Goal: Information Seeking & Learning: Learn about a topic

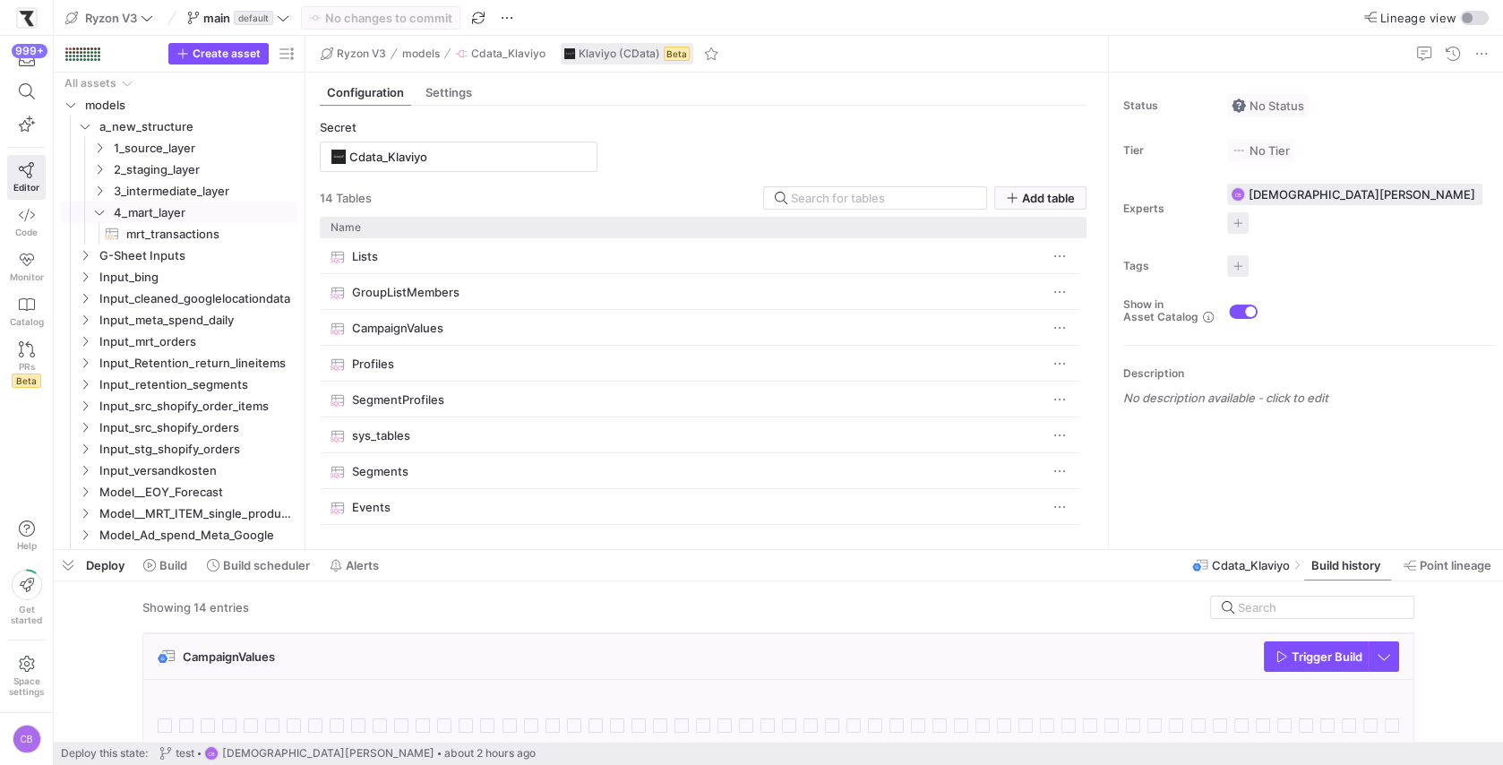
scroll to position [693, 0]
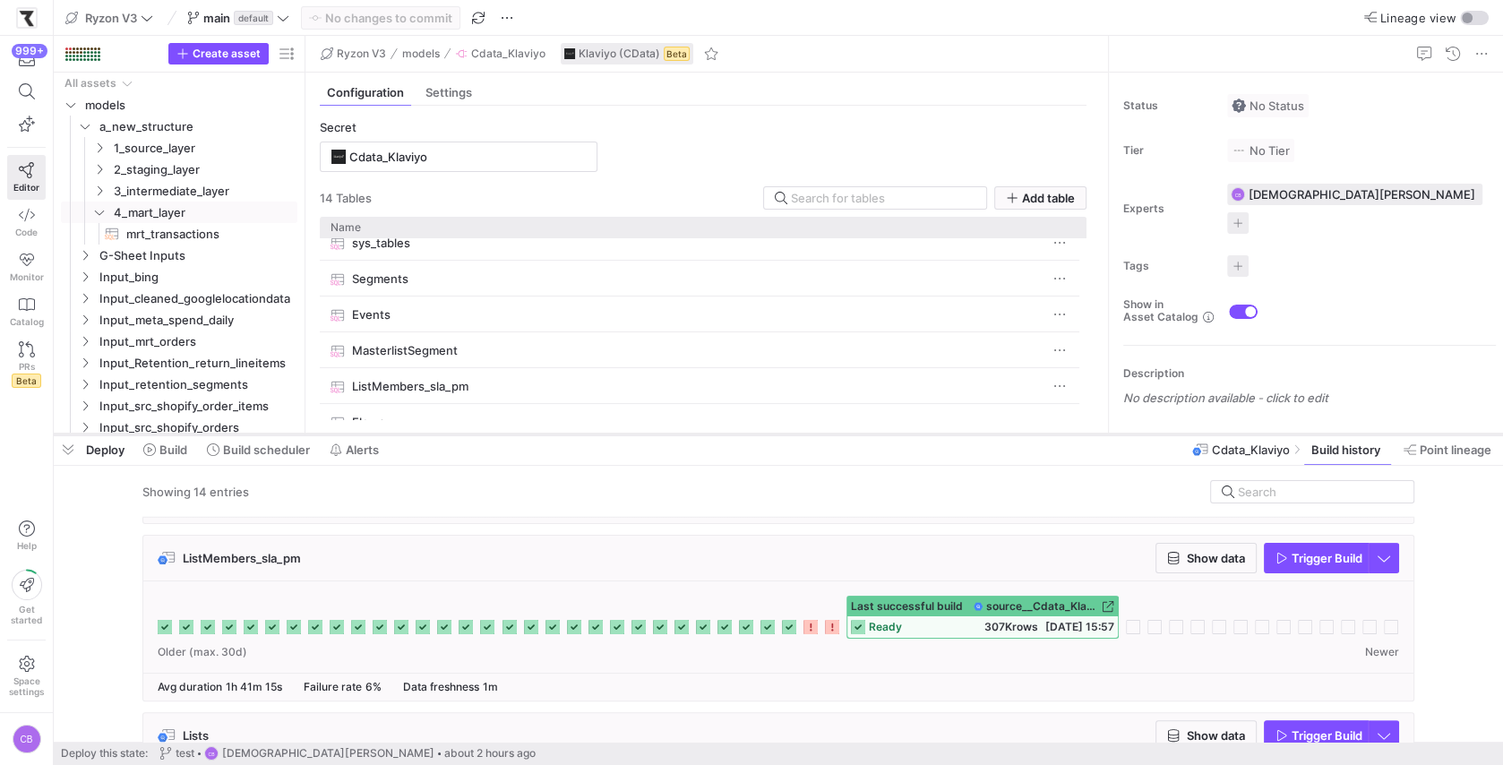
drag, startPoint x: 747, startPoint y: 546, endPoint x: 759, endPoint y: 431, distance: 116.2
click at [759, 431] on div at bounding box center [779, 434] width 1450 height 7
click at [1183, 554] on span "Show data" at bounding box center [1206, 558] width 78 height 14
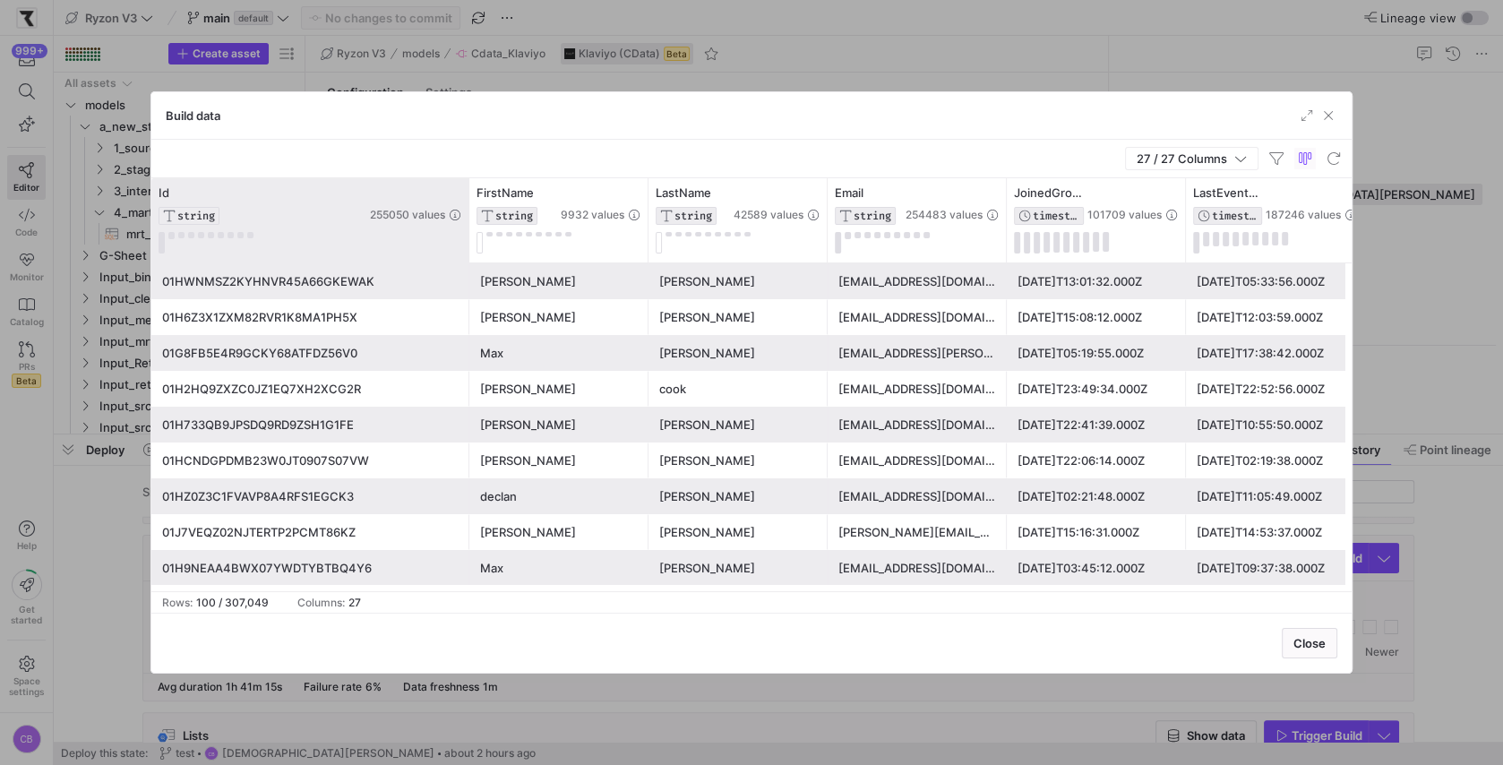
drag, startPoint x: 328, startPoint y: 231, endPoint x: 467, endPoint y: 231, distance: 138.9
click at [467, 231] on div at bounding box center [468, 220] width 7 height 84
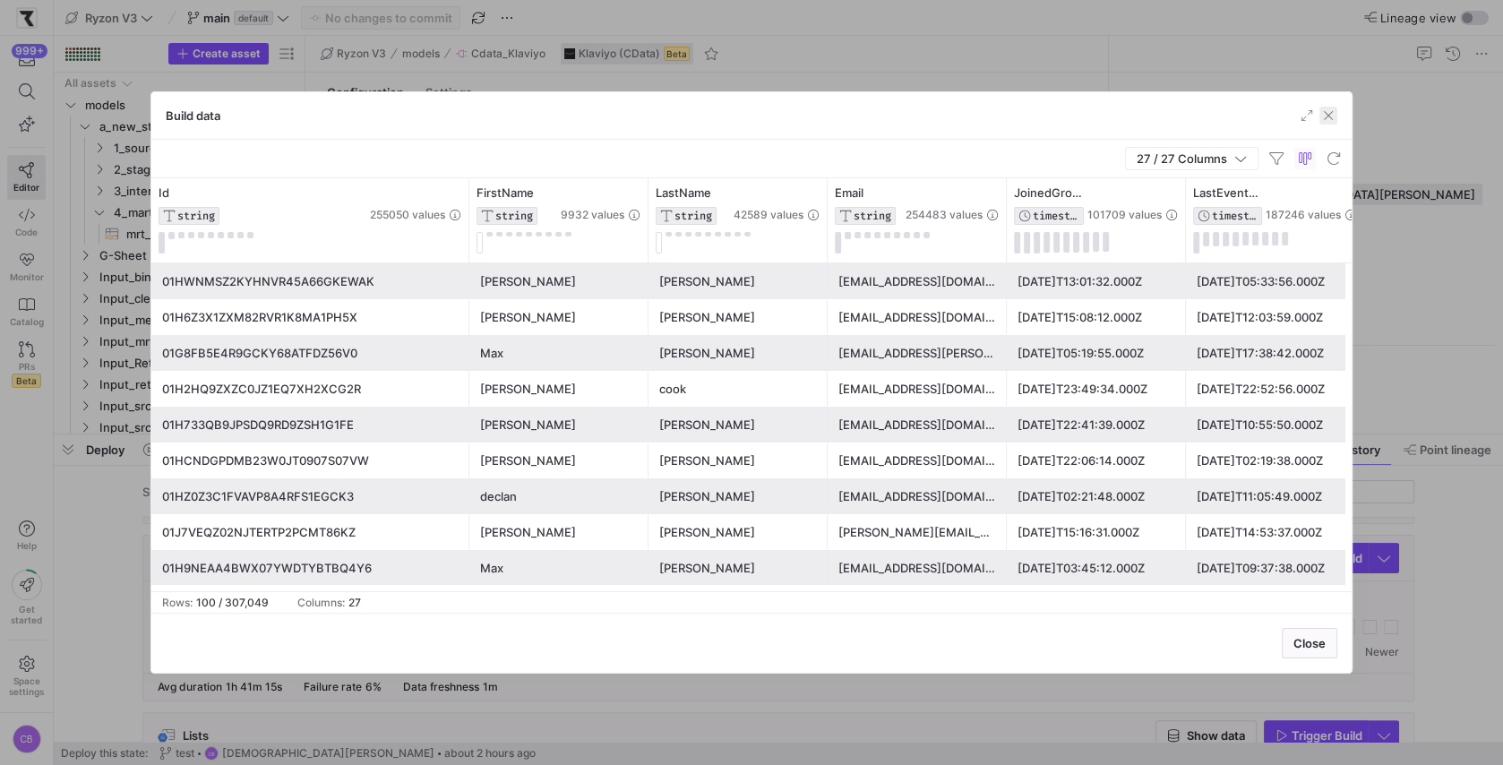
click at [1333, 112] on span "button" at bounding box center [1329, 116] width 18 height 18
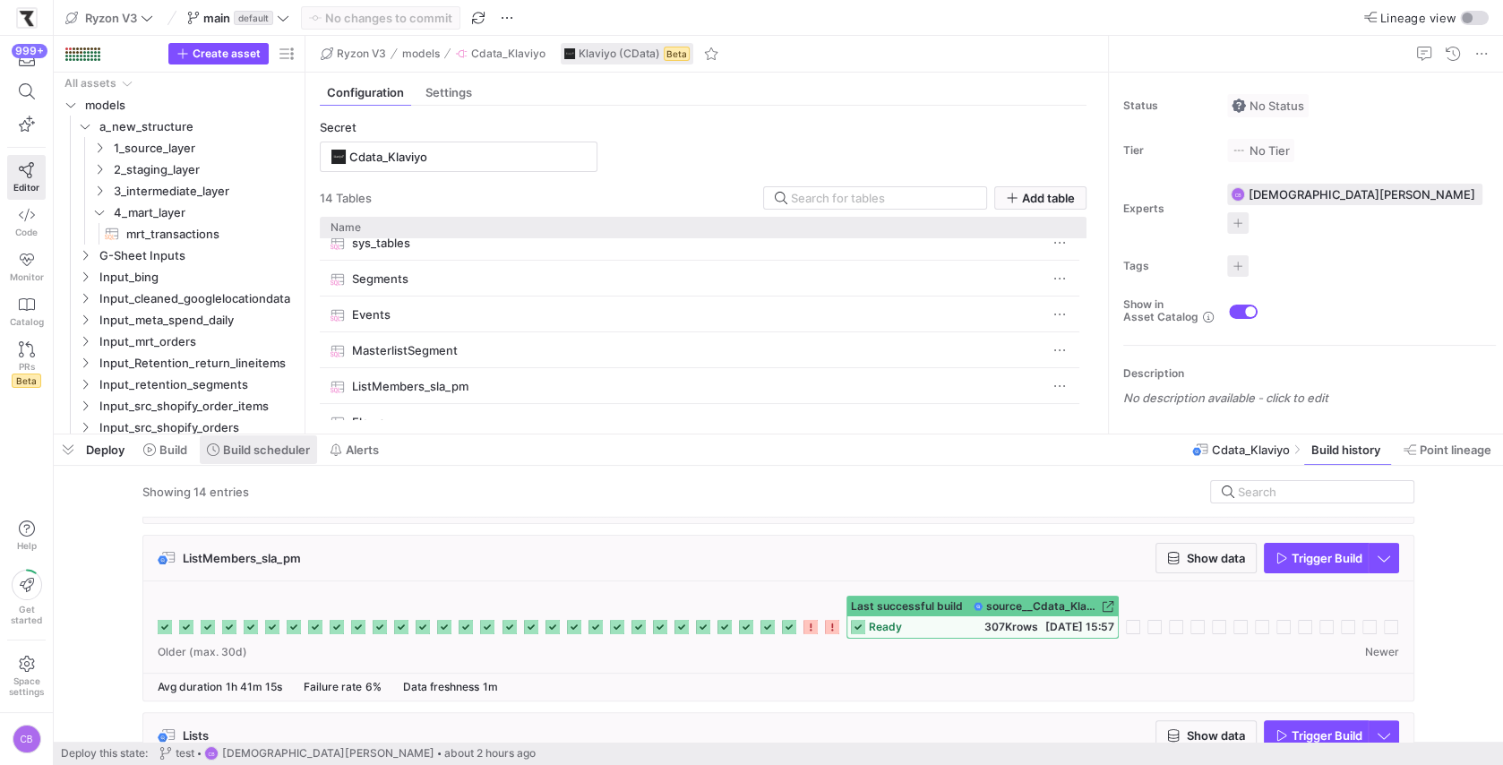
click at [273, 446] on span "Build scheduler" at bounding box center [266, 450] width 87 height 14
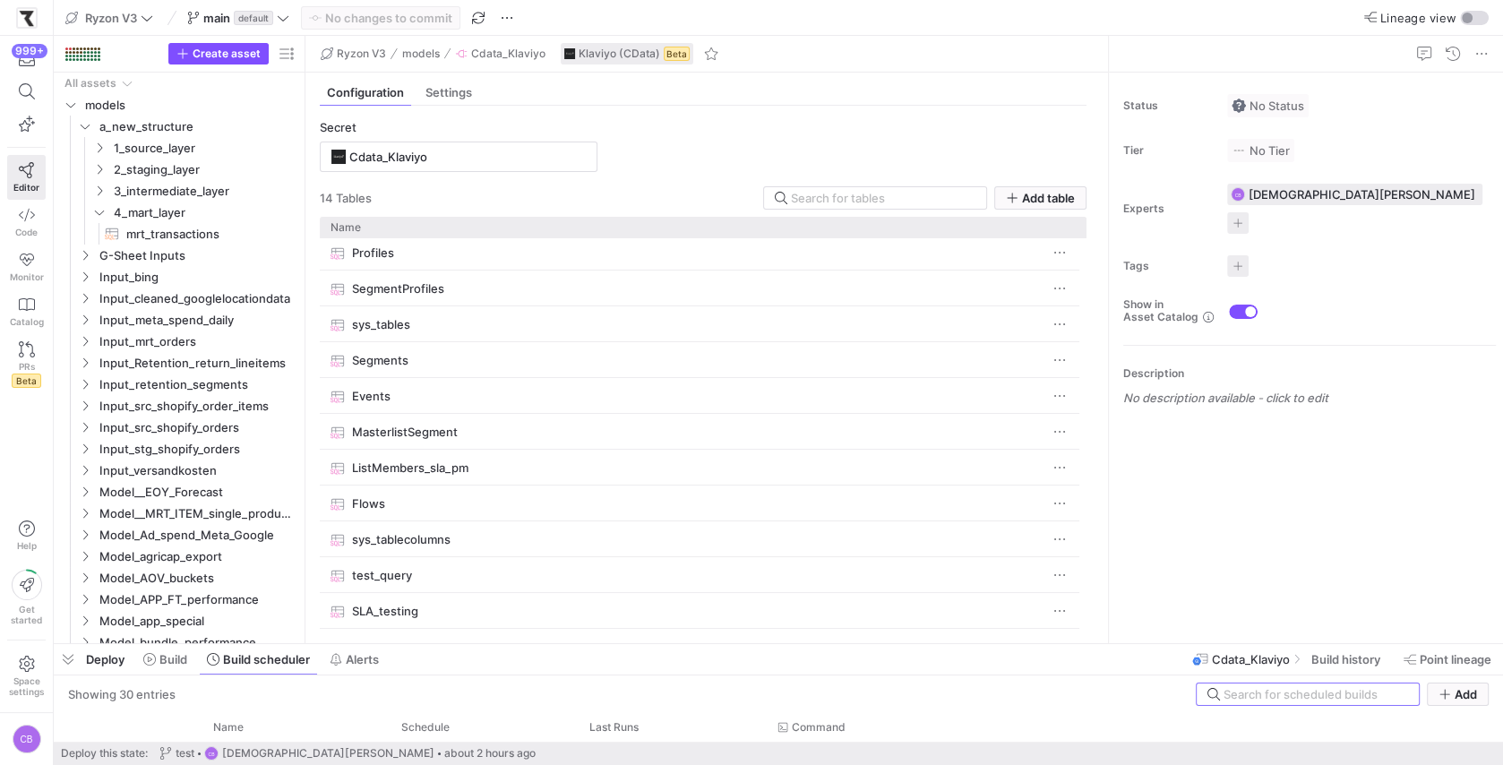
scroll to position [89, 0]
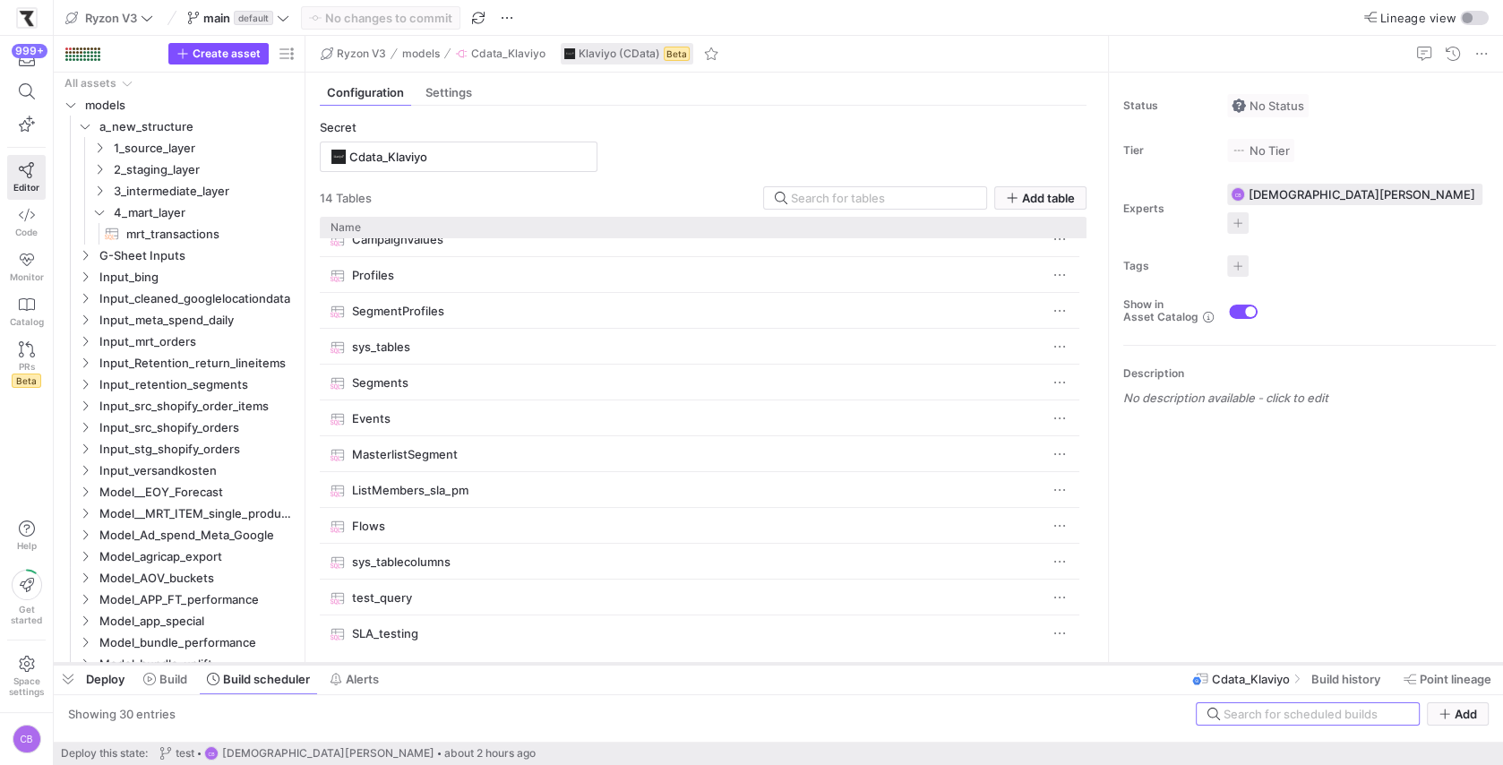
drag, startPoint x: 475, startPoint y: 431, endPoint x: 547, endPoint y: 660, distance: 240.5
click at [547, 660] on div at bounding box center [779, 663] width 1450 height 7
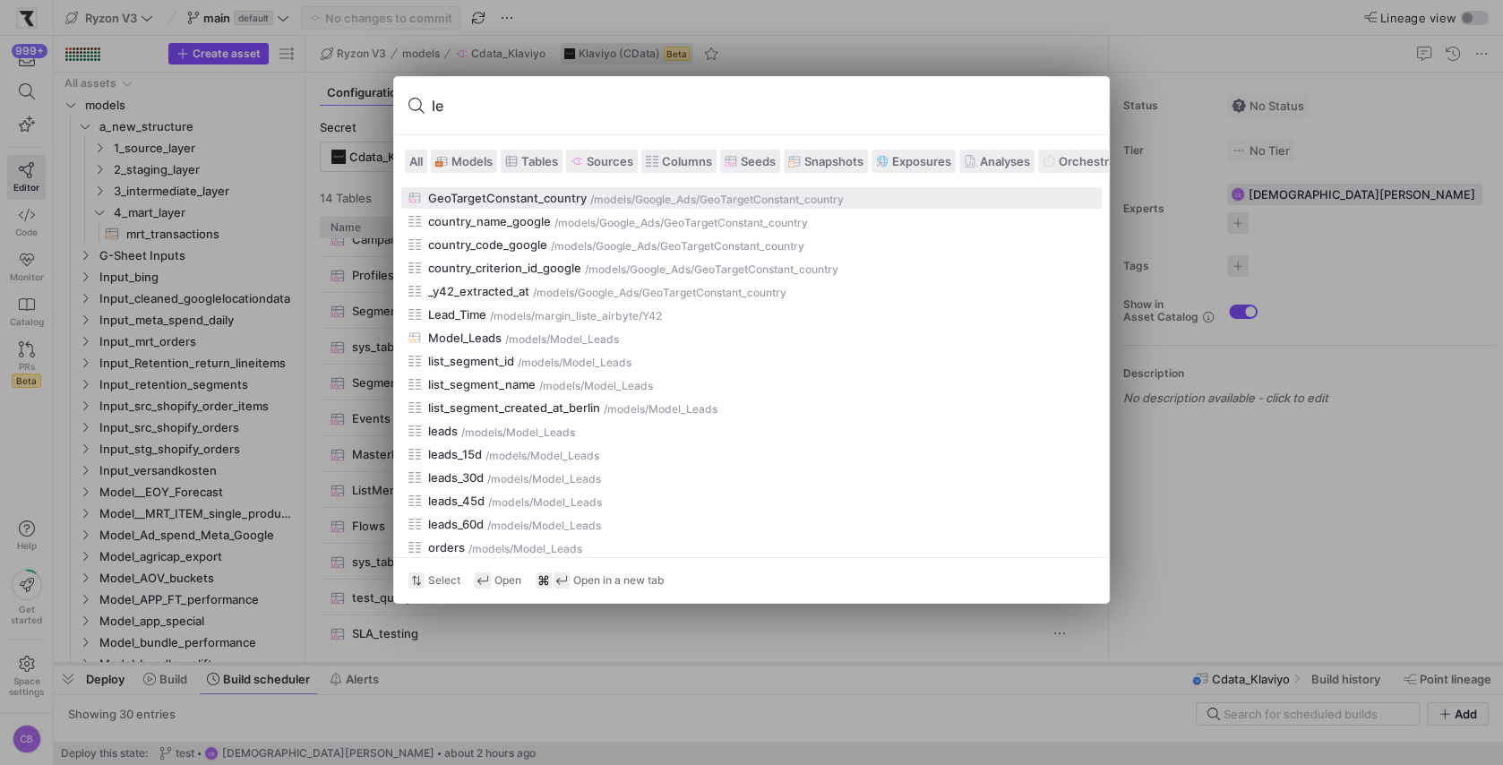
type input "l"
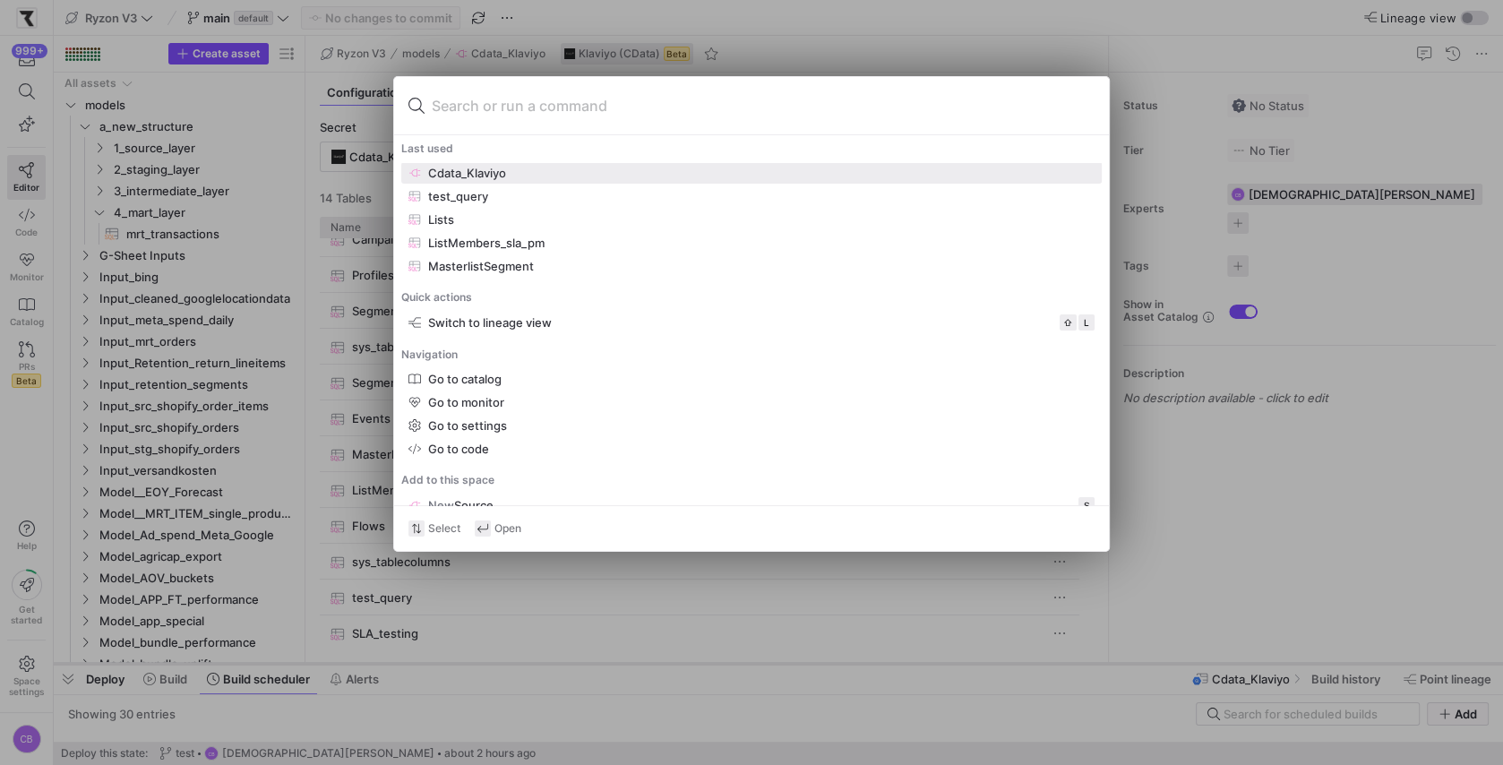
type input "l"
type input "s"
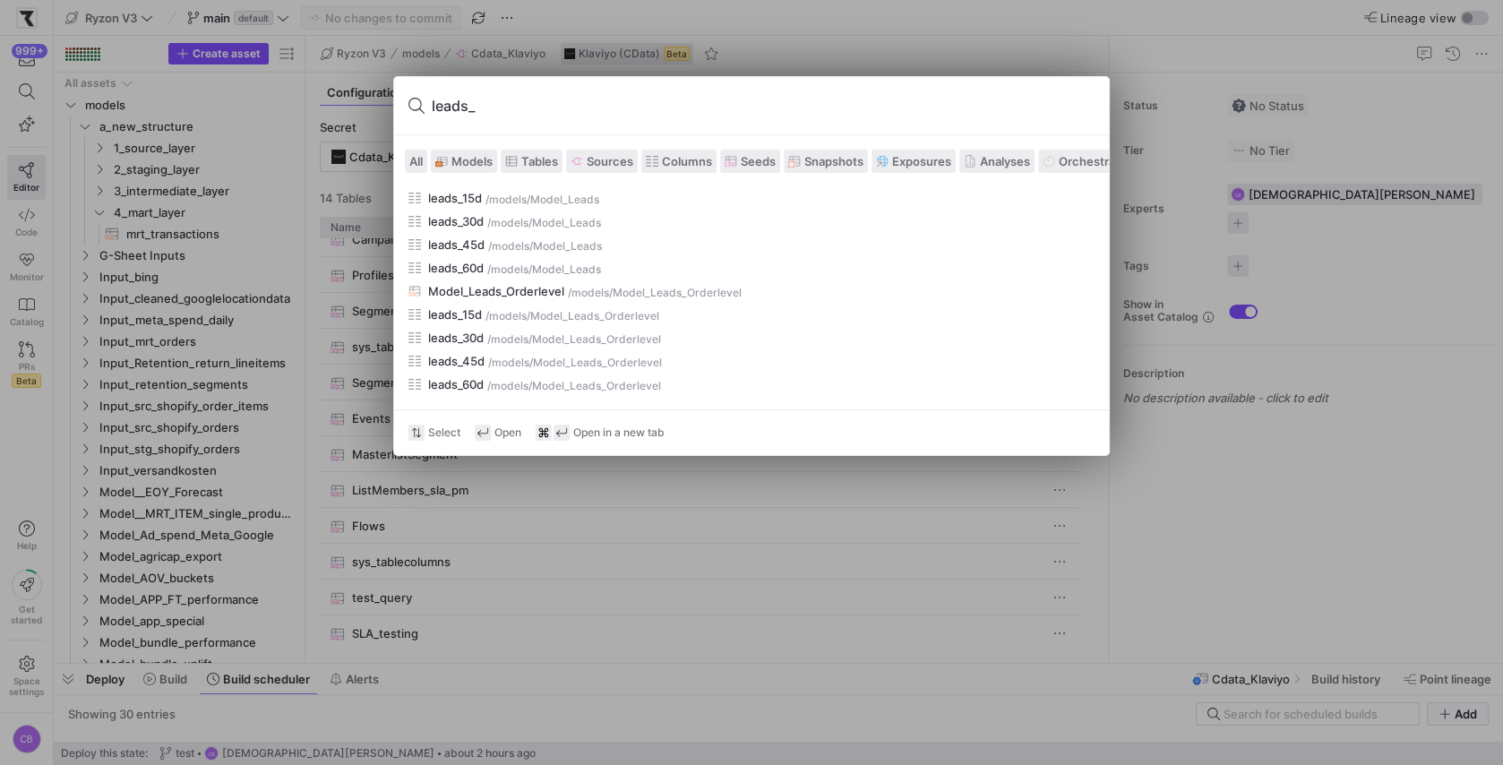
scroll to position [0, 0]
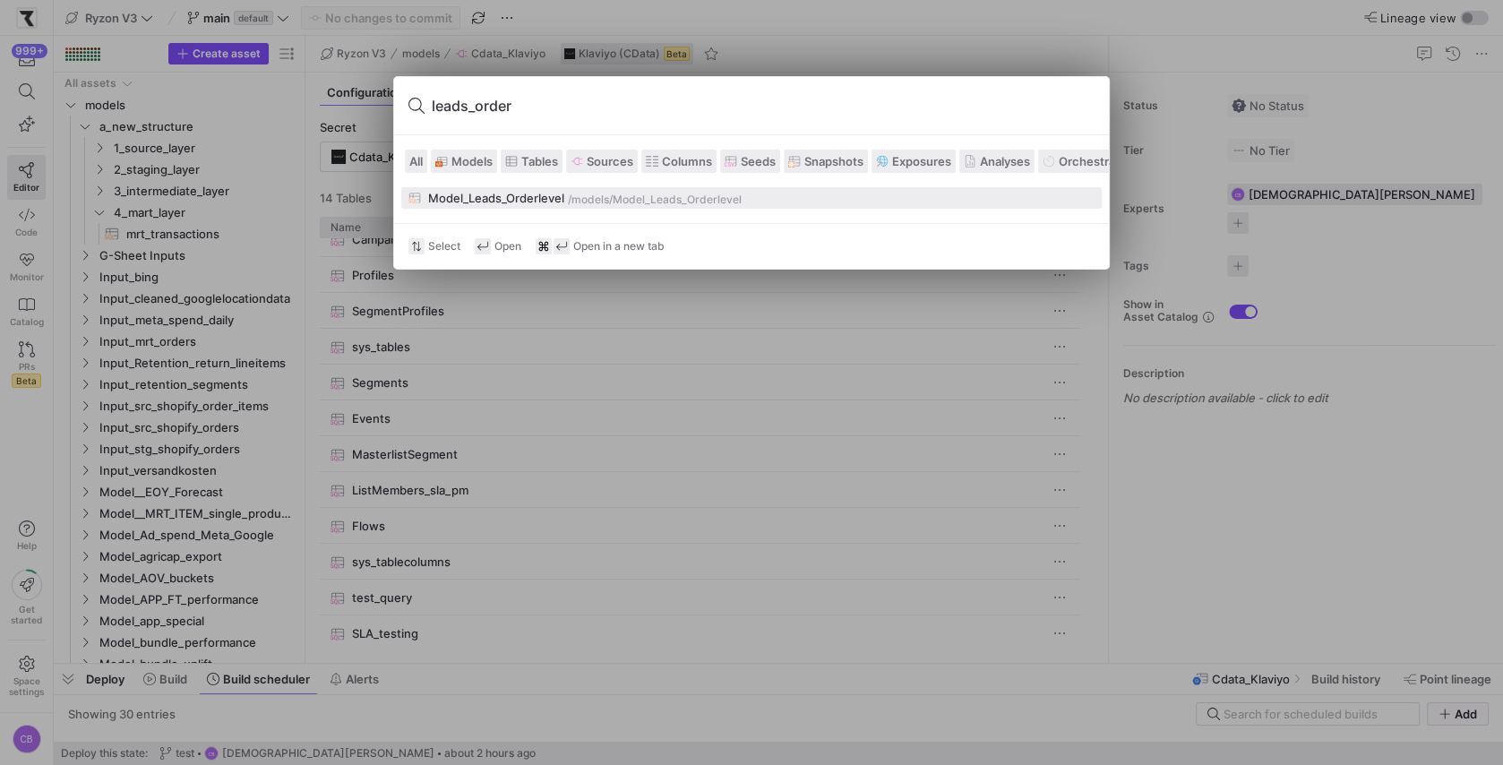
type input "leads_order"
click at [503, 197] on div "Model_Leads_Orderlevel" at bounding box center [496, 198] width 136 height 14
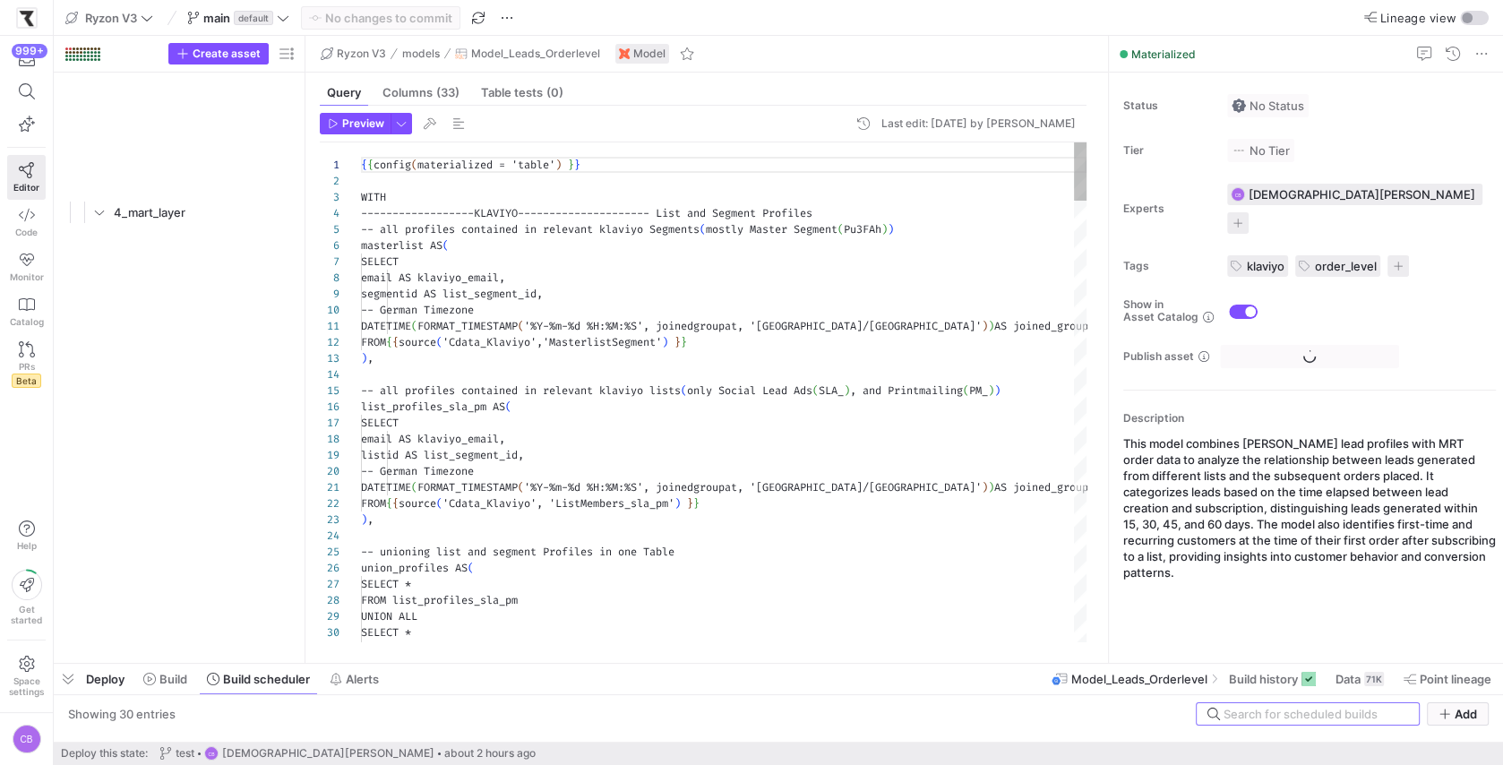
scroll to position [3902, 0]
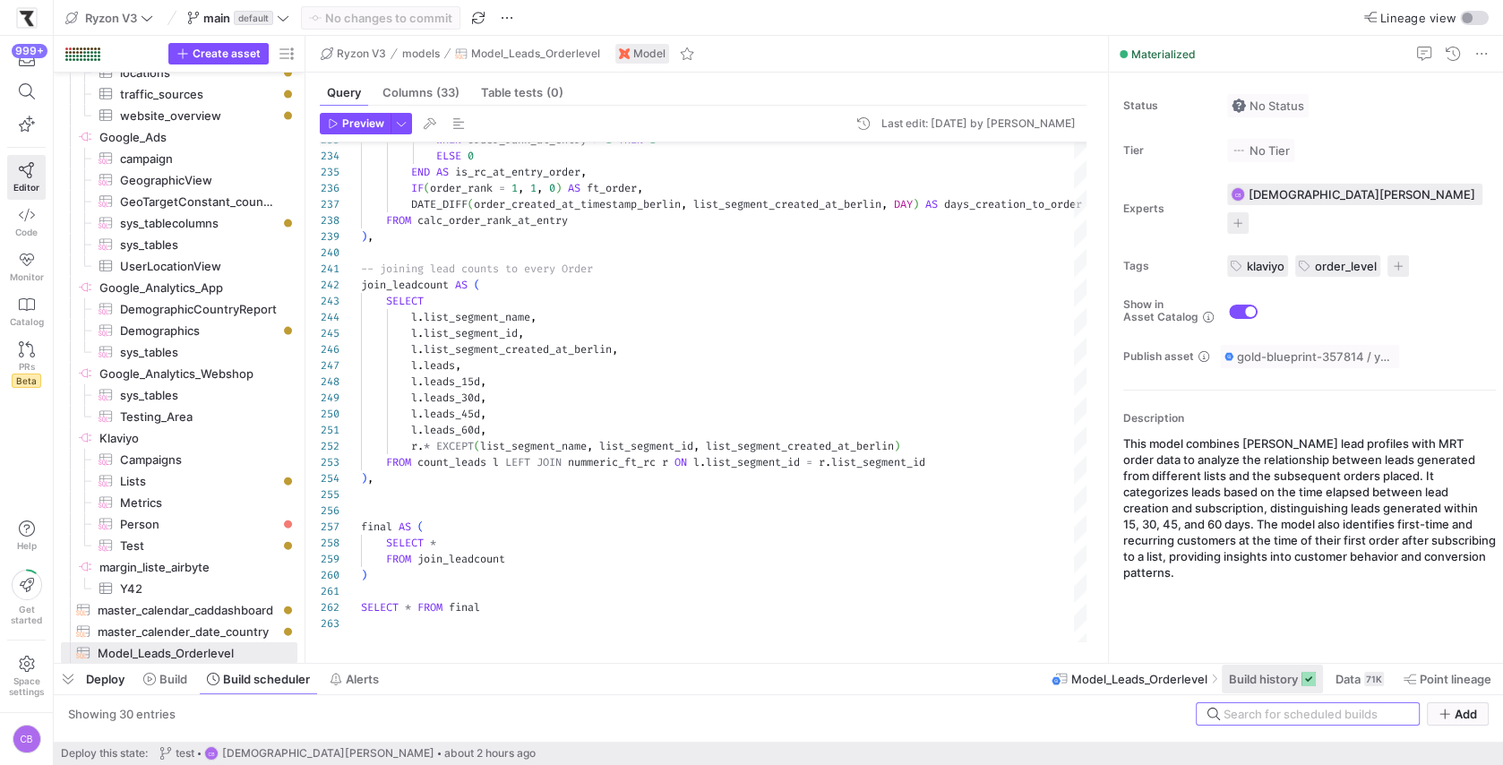
click at [1256, 681] on span "Build history" at bounding box center [1263, 679] width 69 height 14
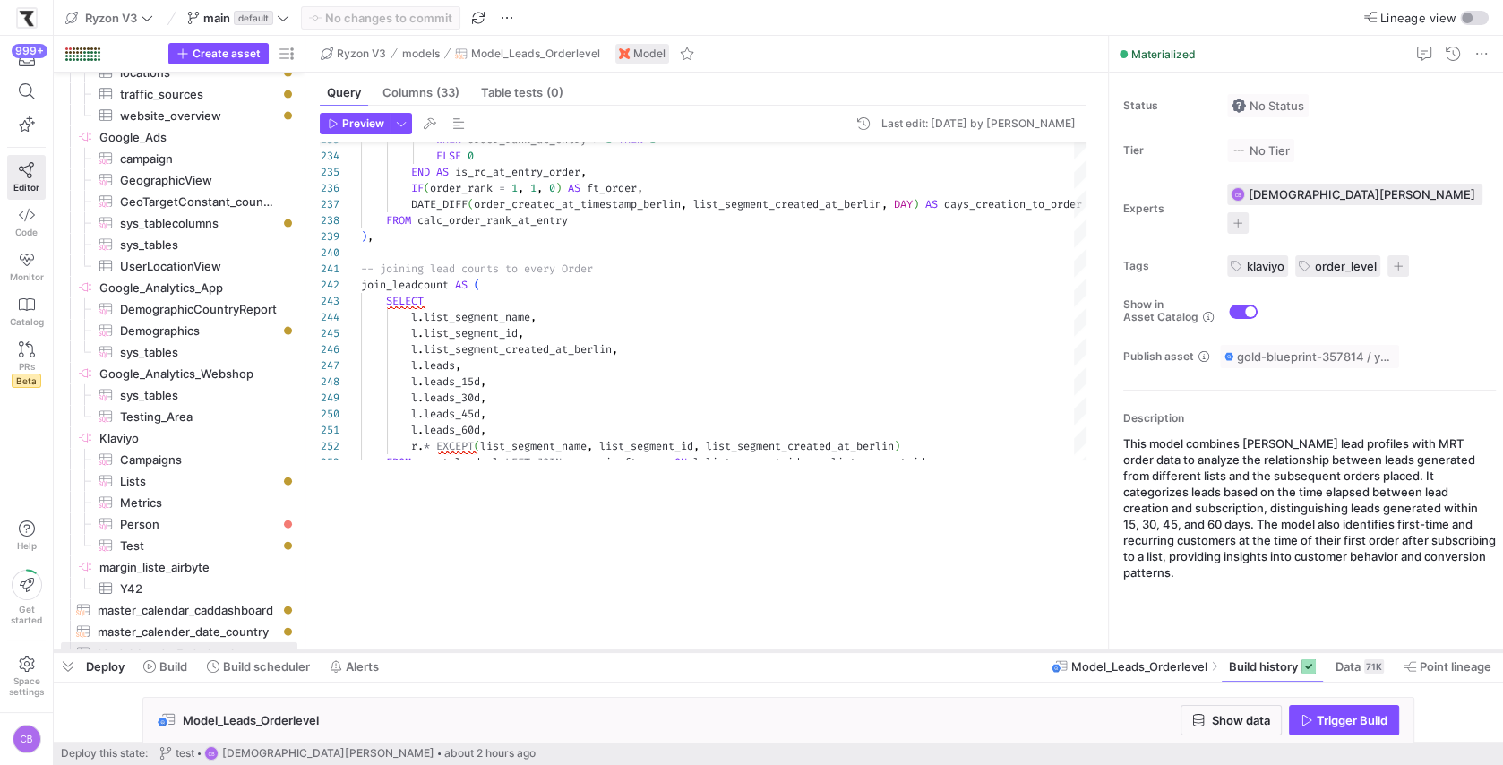
drag, startPoint x: 763, startPoint y: 660, endPoint x: 799, endPoint y: 649, distance: 37.7
click at [799, 649] on div at bounding box center [779, 651] width 1450 height 7
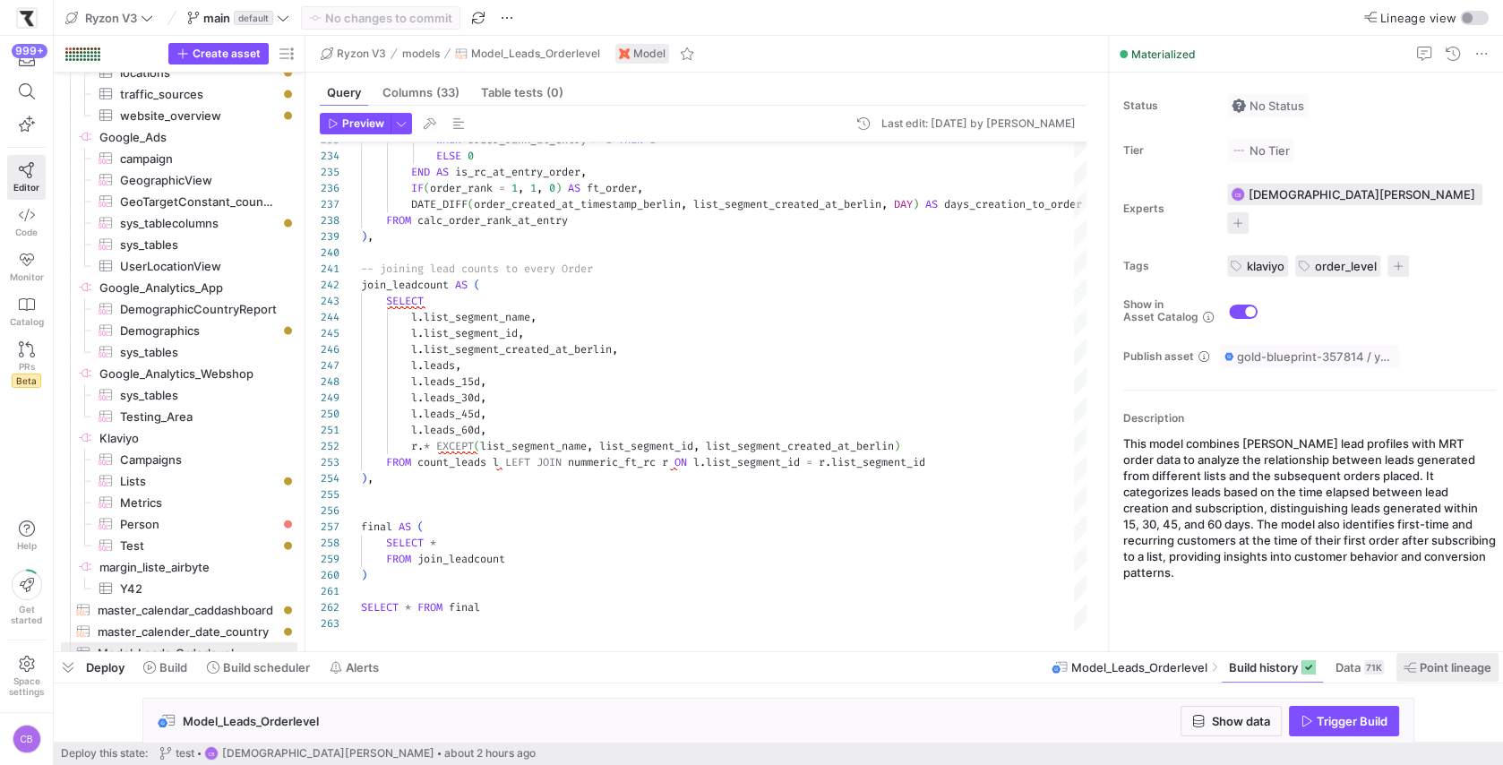
click at [1434, 673] on span "Point lineage" at bounding box center [1456, 667] width 72 height 14
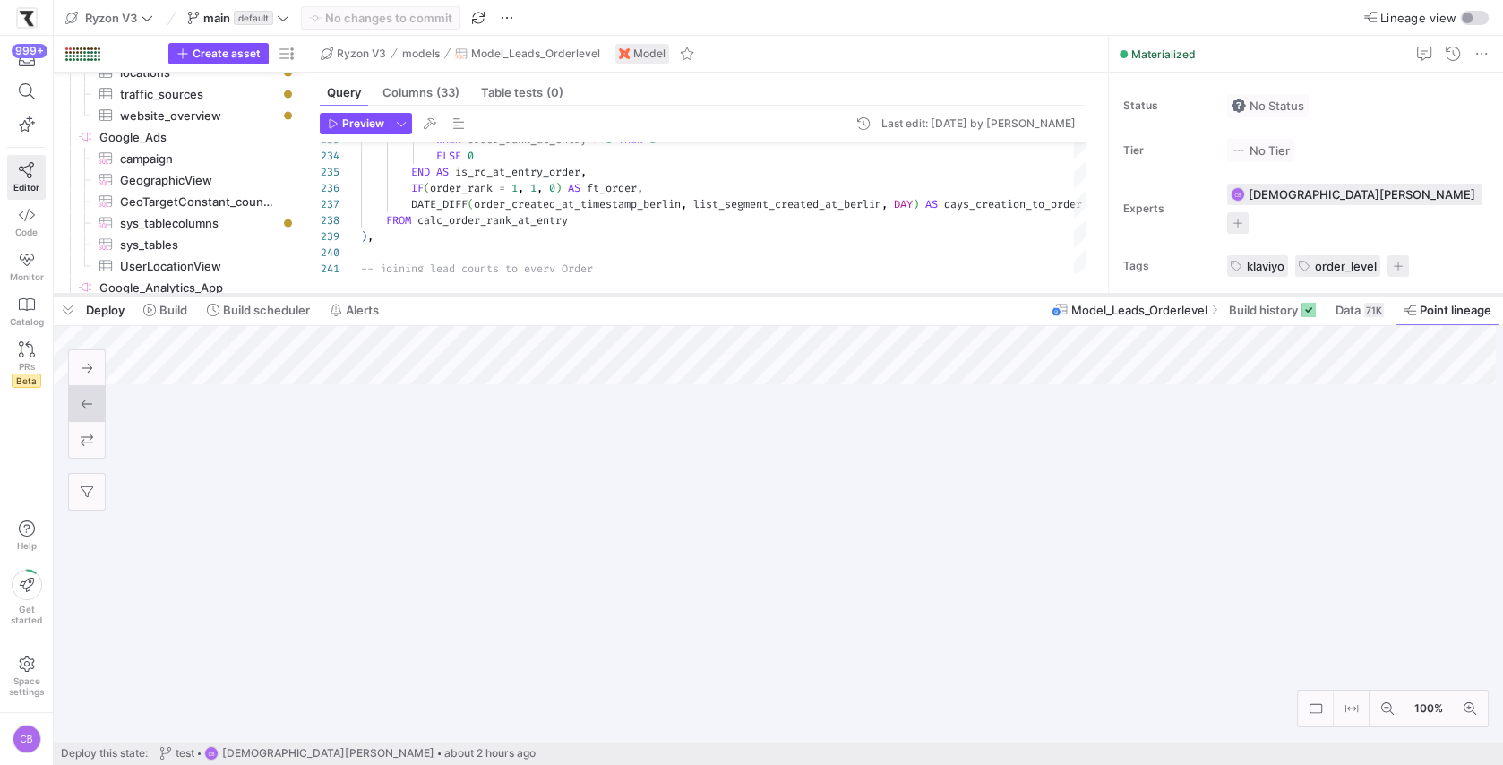
drag, startPoint x: 793, startPoint y: 651, endPoint x: 814, endPoint y: 210, distance: 442.2
click at [814, 291] on div at bounding box center [779, 294] width 1450 height 7
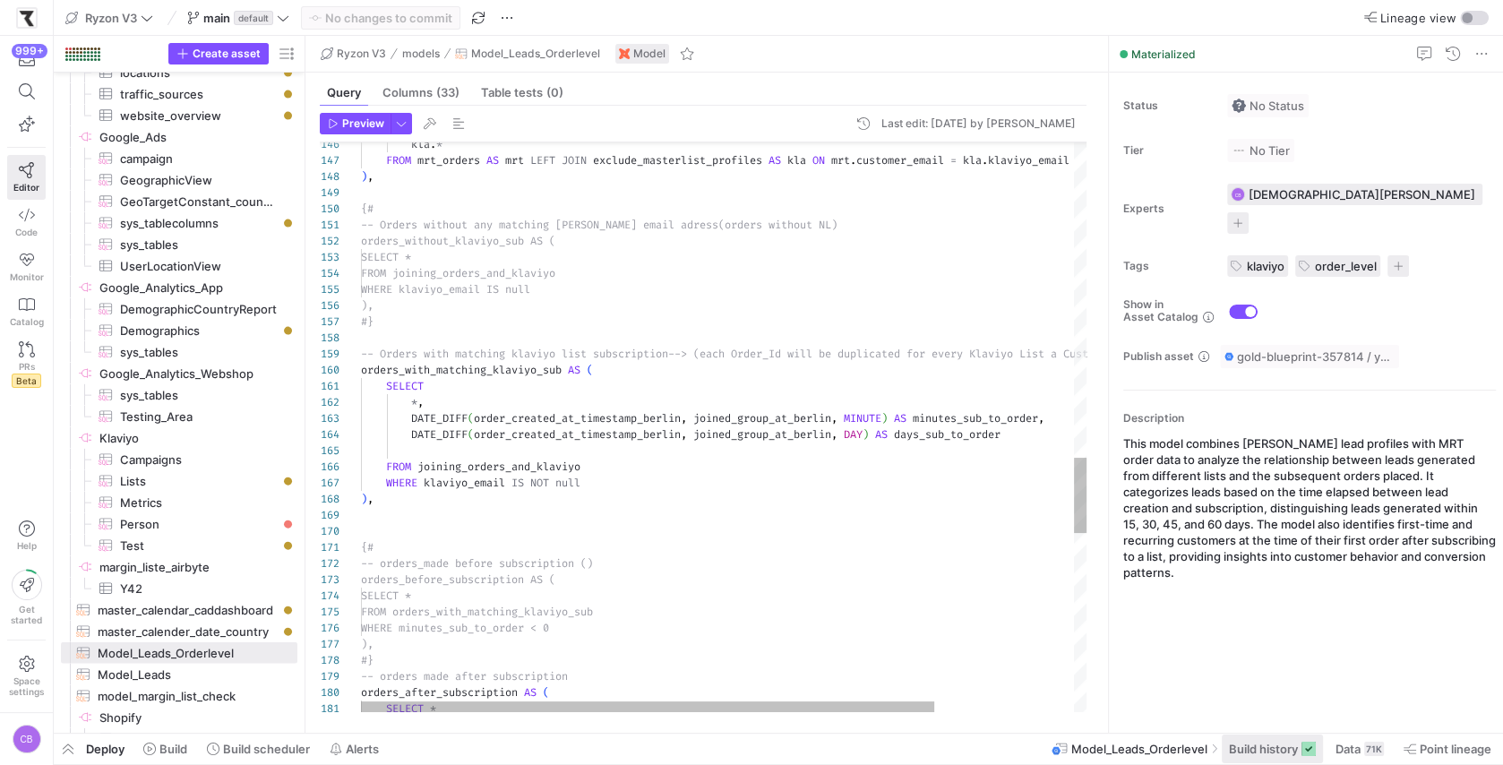
click at [1292, 753] on span "Build history" at bounding box center [1263, 749] width 69 height 14
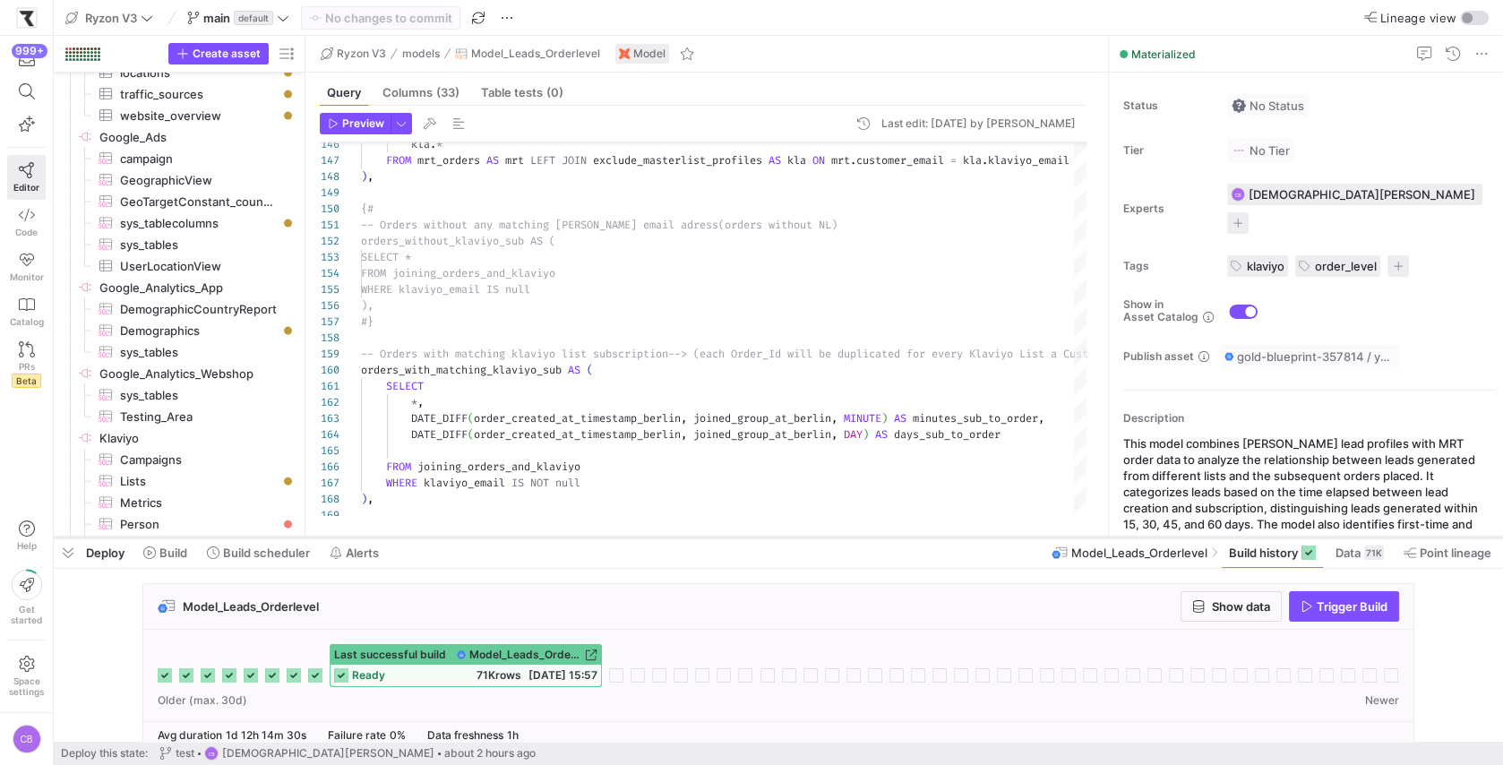
drag, startPoint x: 667, startPoint y: 434, endPoint x: 668, endPoint y: 534, distance: 99.4
click at [668, 534] on div at bounding box center [779, 537] width 1450 height 7
click at [1214, 608] on span "Show data" at bounding box center [1241, 606] width 58 height 14
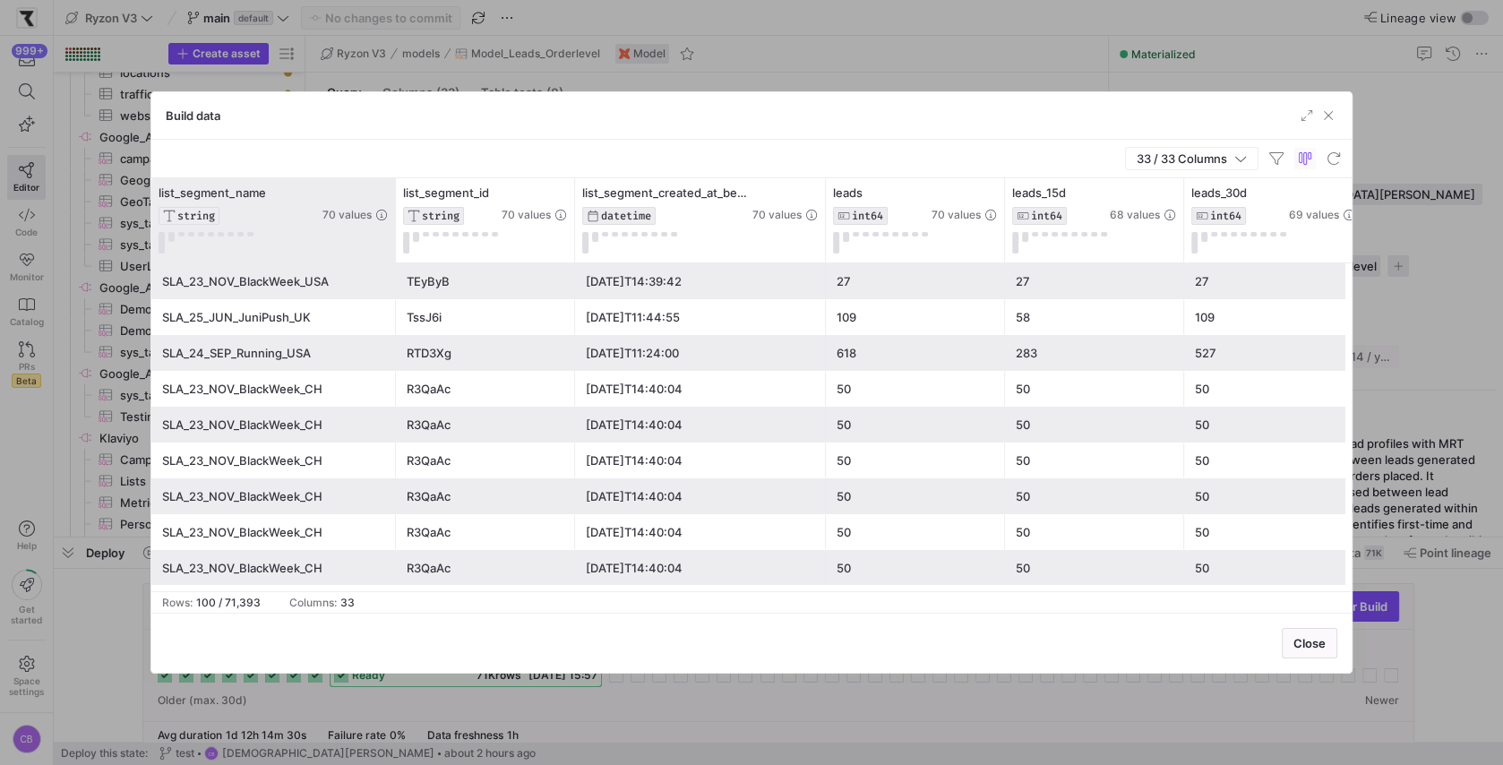
drag, startPoint x: 335, startPoint y: 244, endPoint x: 393, endPoint y: 232, distance: 59.4
click at [393, 232] on div at bounding box center [394, 220] width 7 height 84
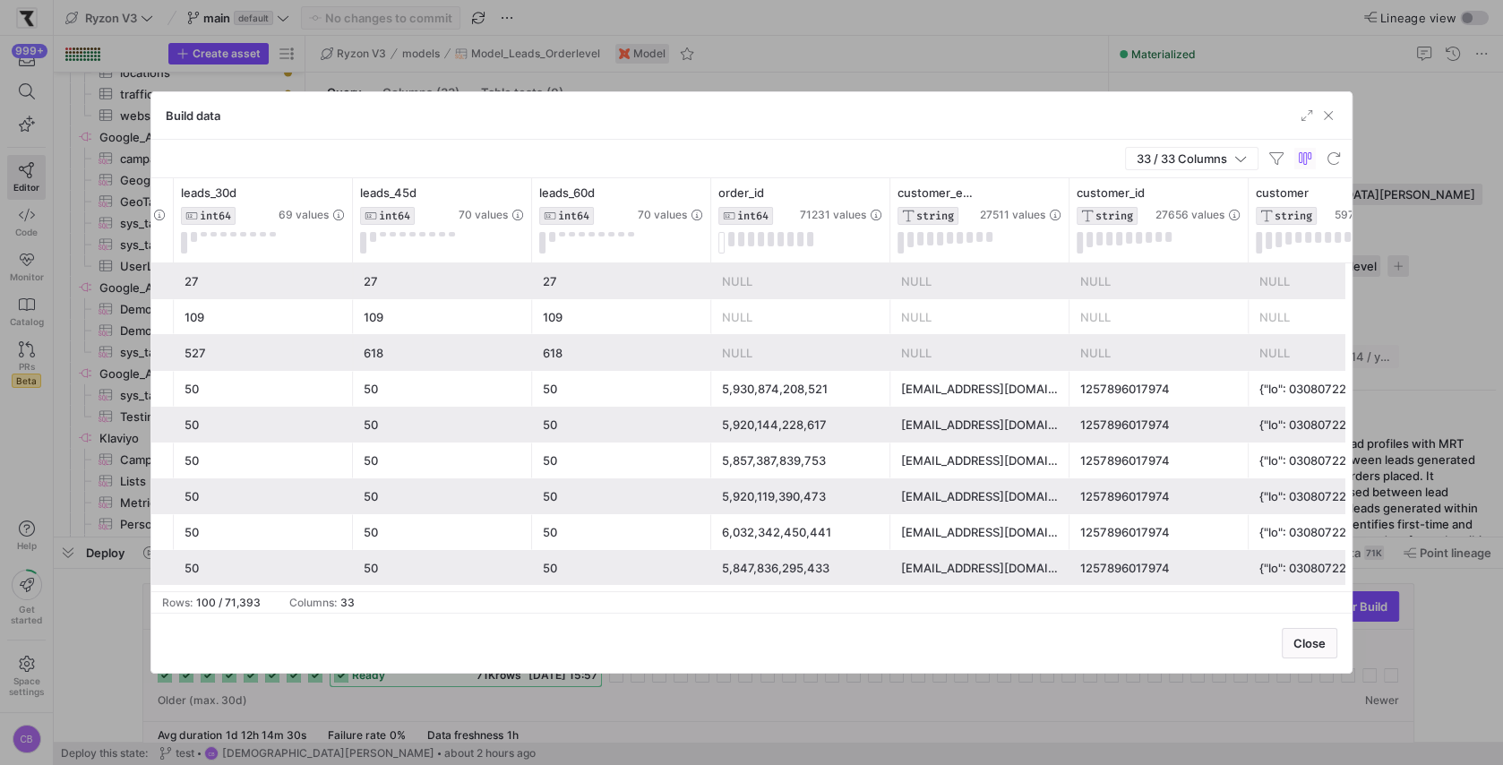
click at [775, 351] on div "NULL" at bounding box center [801, 353] width 158 height 35
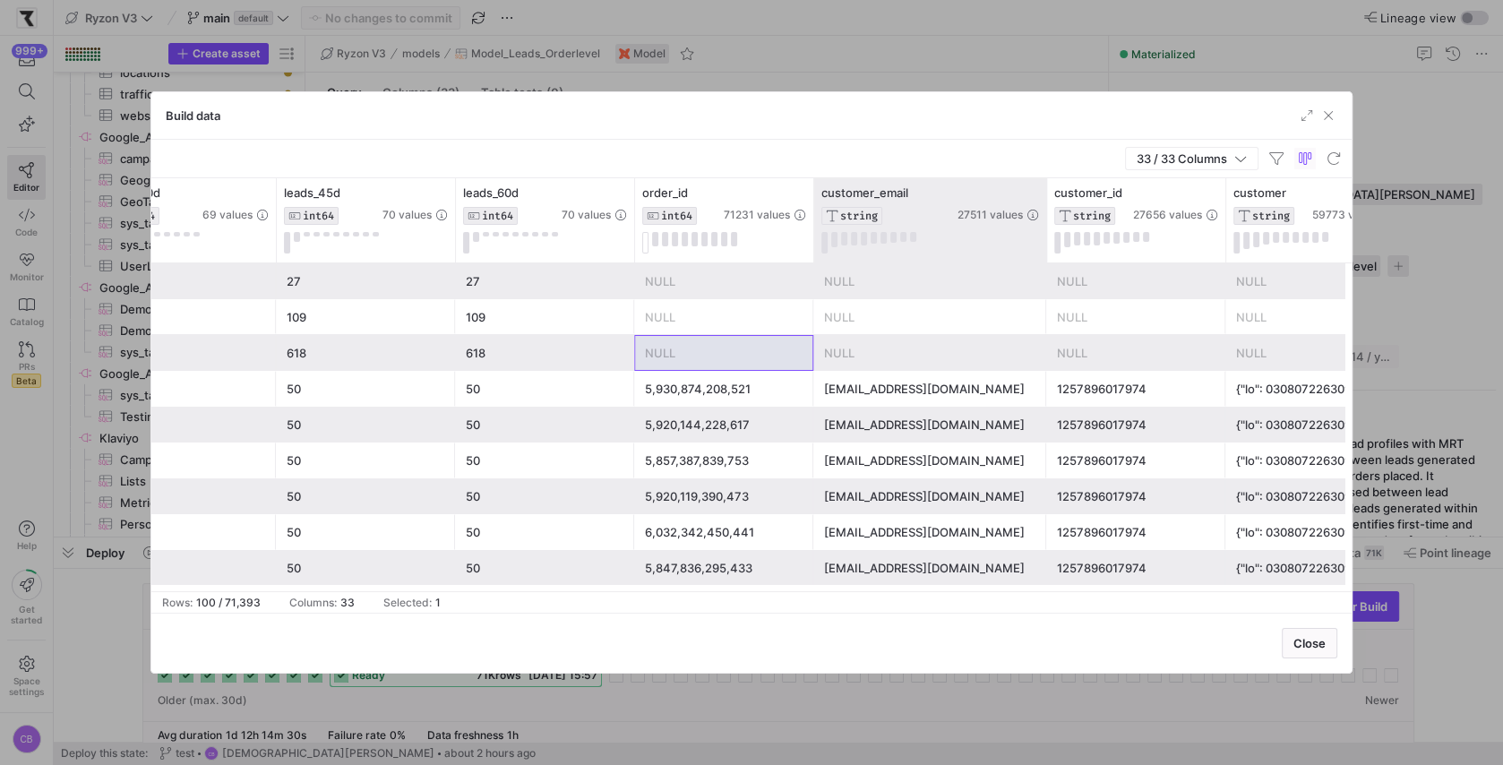
click at [1044, 213] on div at bounding box center [1046, 220] width 7 height 84
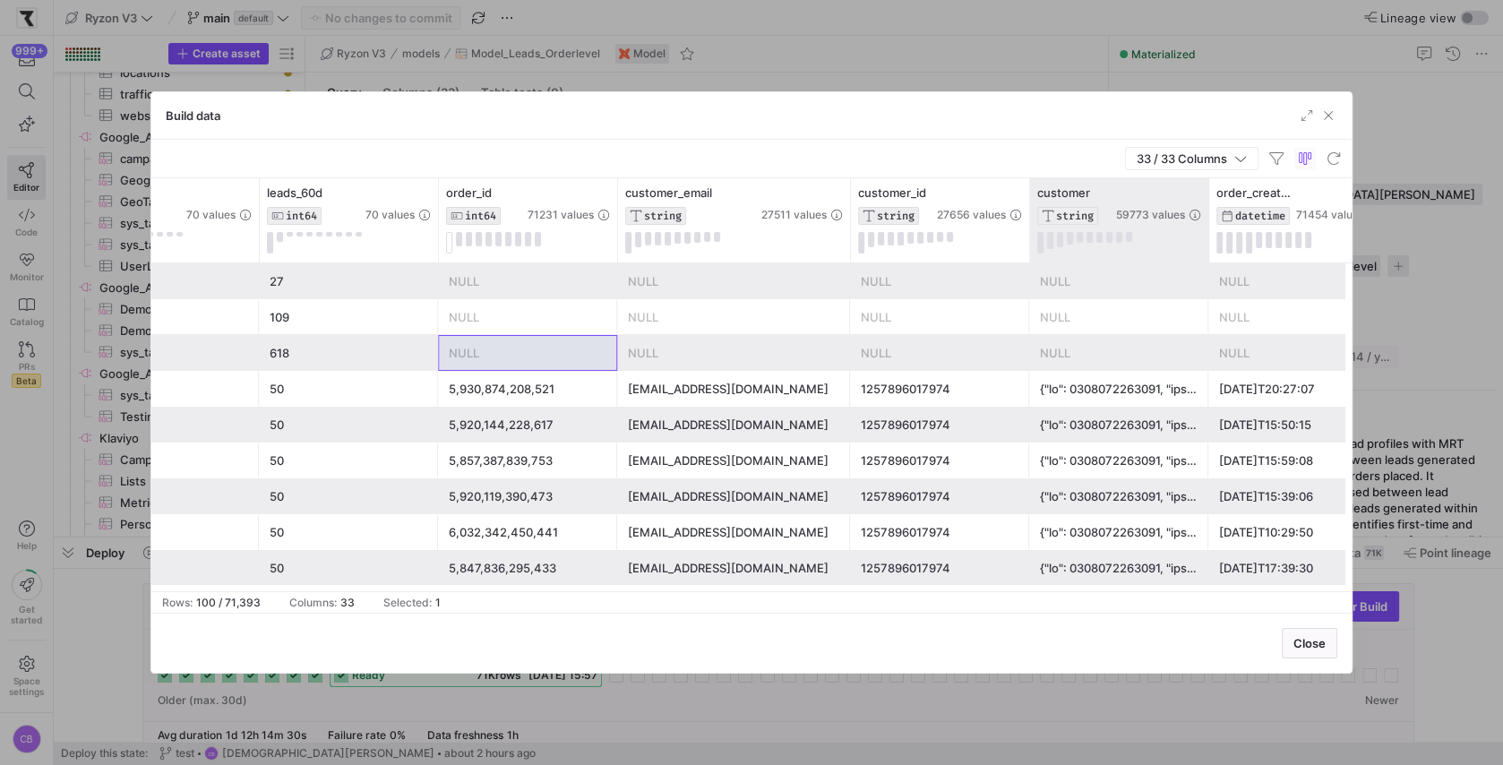
drag, startPoint x: 1028, startPoint y: 237, endPoint x: 1097, endPoint y: 237, distance: 69.9
click at [1033, 237] on div at bounding box center [1029, 220] width 7 height 84
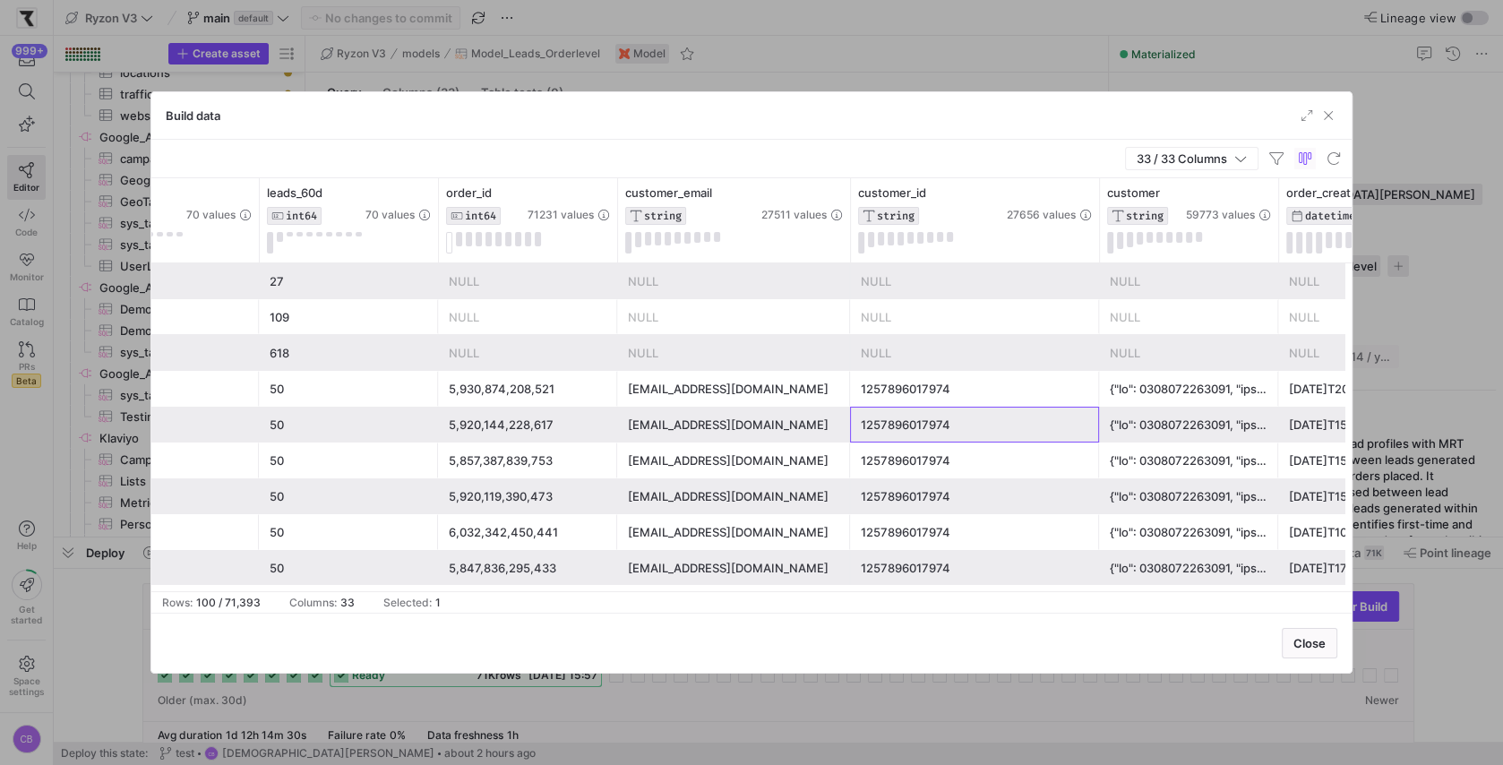
click at [1033, 425] on div "1257896017974" at bounding box center [975, 425] width 228 height 35
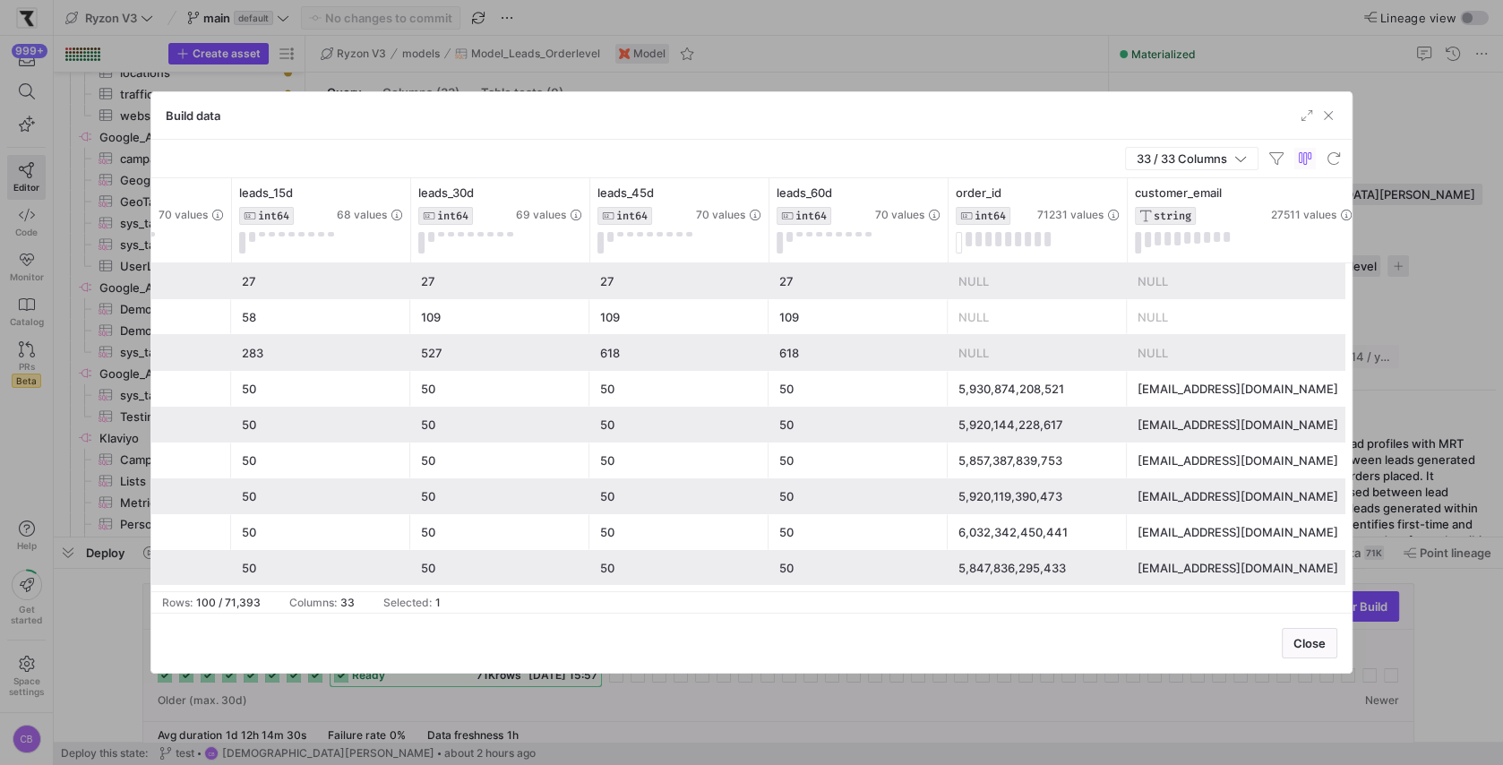
click at [970, 394] on div "5,930,874,208,521" at bounding box center [1038, 389] width 158 height 35
click at [980, 425] on div "5,920,144,228,617" at bounding box center [1038, 425] width 158 height 35
click at [1164, 429] on div "[EMAIL_ADDRESS][DOMAIN_NAME]" at bounding box center [1243, 425] width 211 height 35
click at [1032, 428] on div "5,920,144,228,617" at bounding box center [1038, 425] width 158 height 35
click at [1164, 427] on div "[EMAIL_ADDRESS][DOMAIN_NAME]" at bounding box center [1243, 425] width 211 height 35
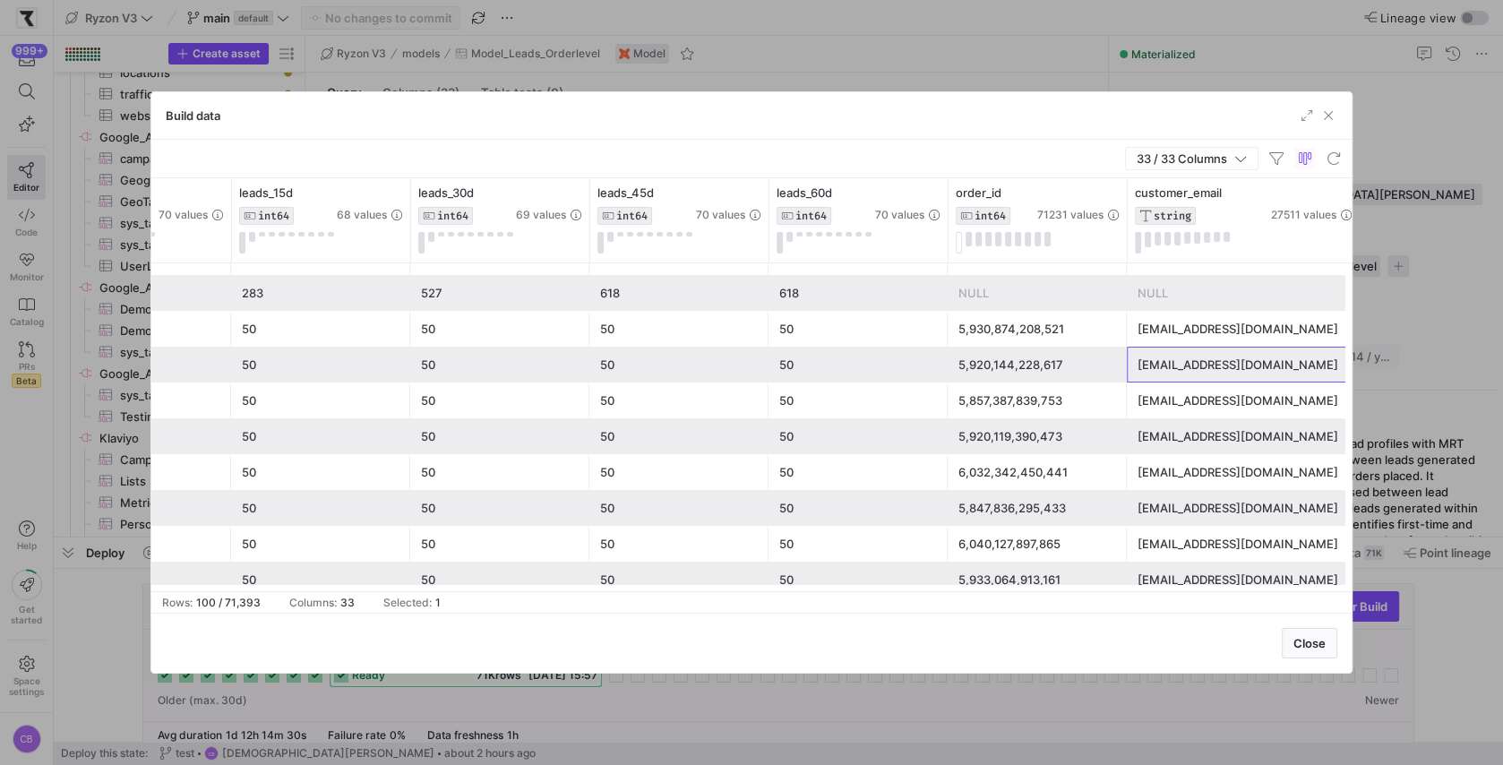
scroll to position [0, 668]
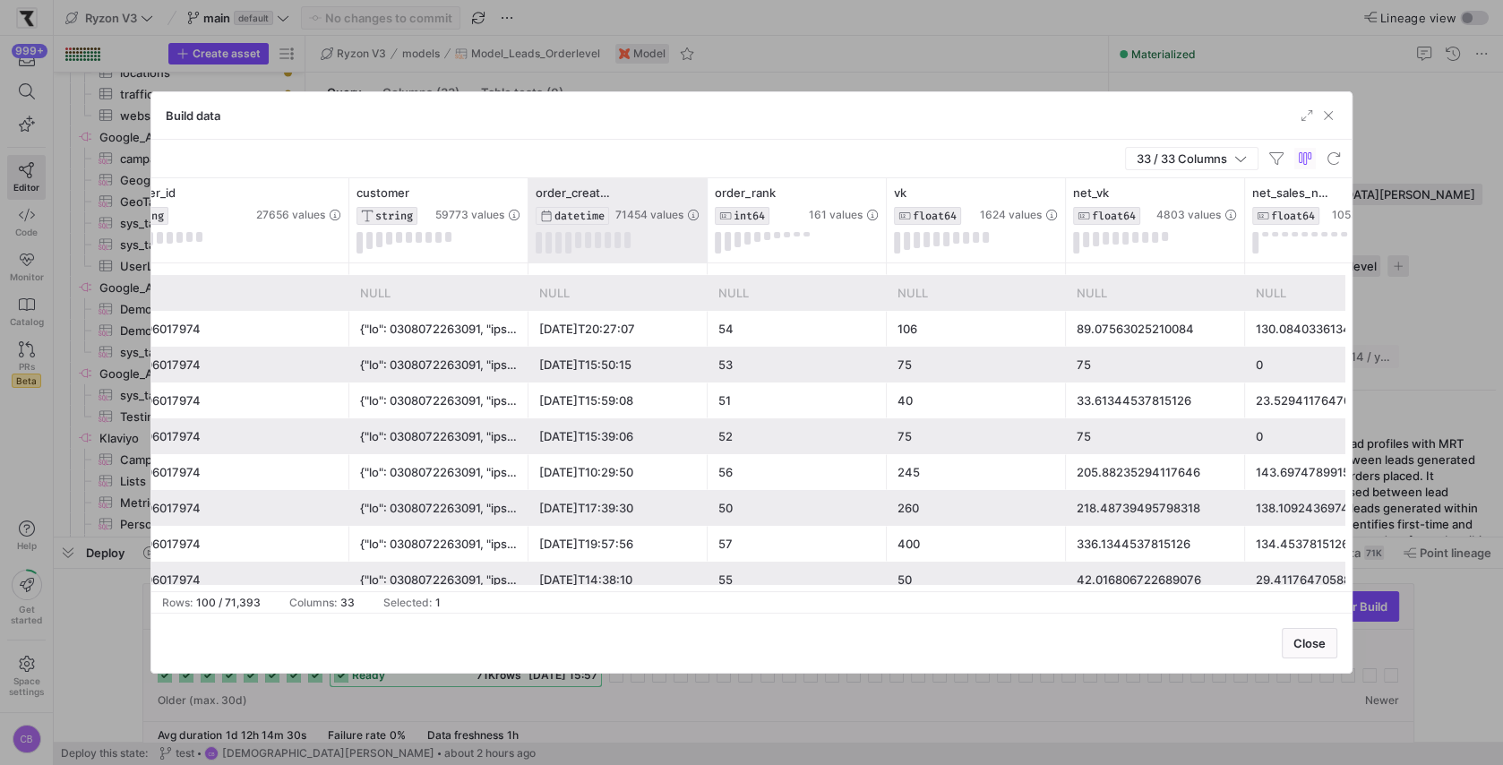
drag, startPoint x: 703, startPoint y: 201, endPoint x: 822, endPoint y: 203, distance: 118.3
click at [710, 203] on div at bounding box center [706, 220] width 7 height 84
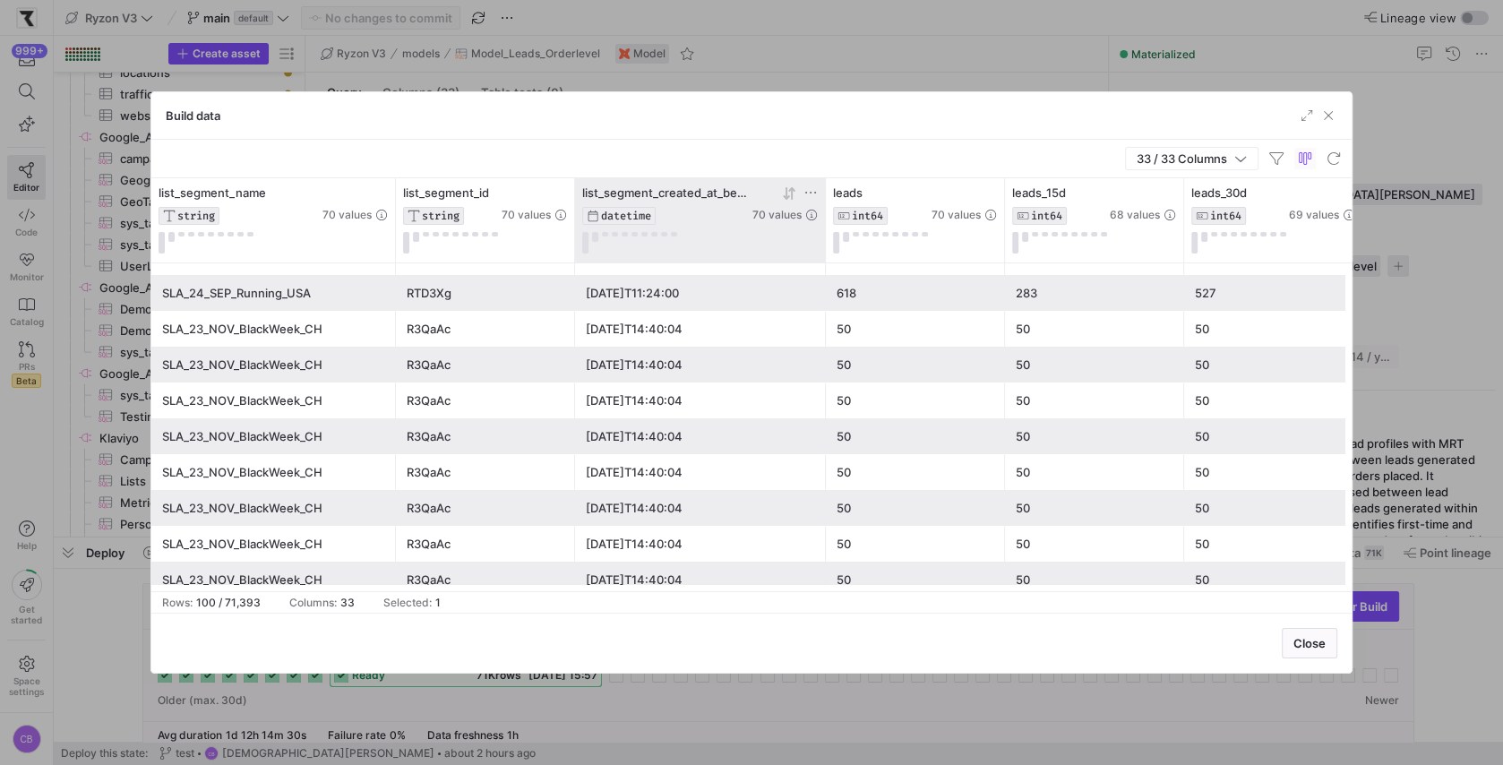
click at [782, 193] on icon at bounding box center [789, 193] width 14 height 14
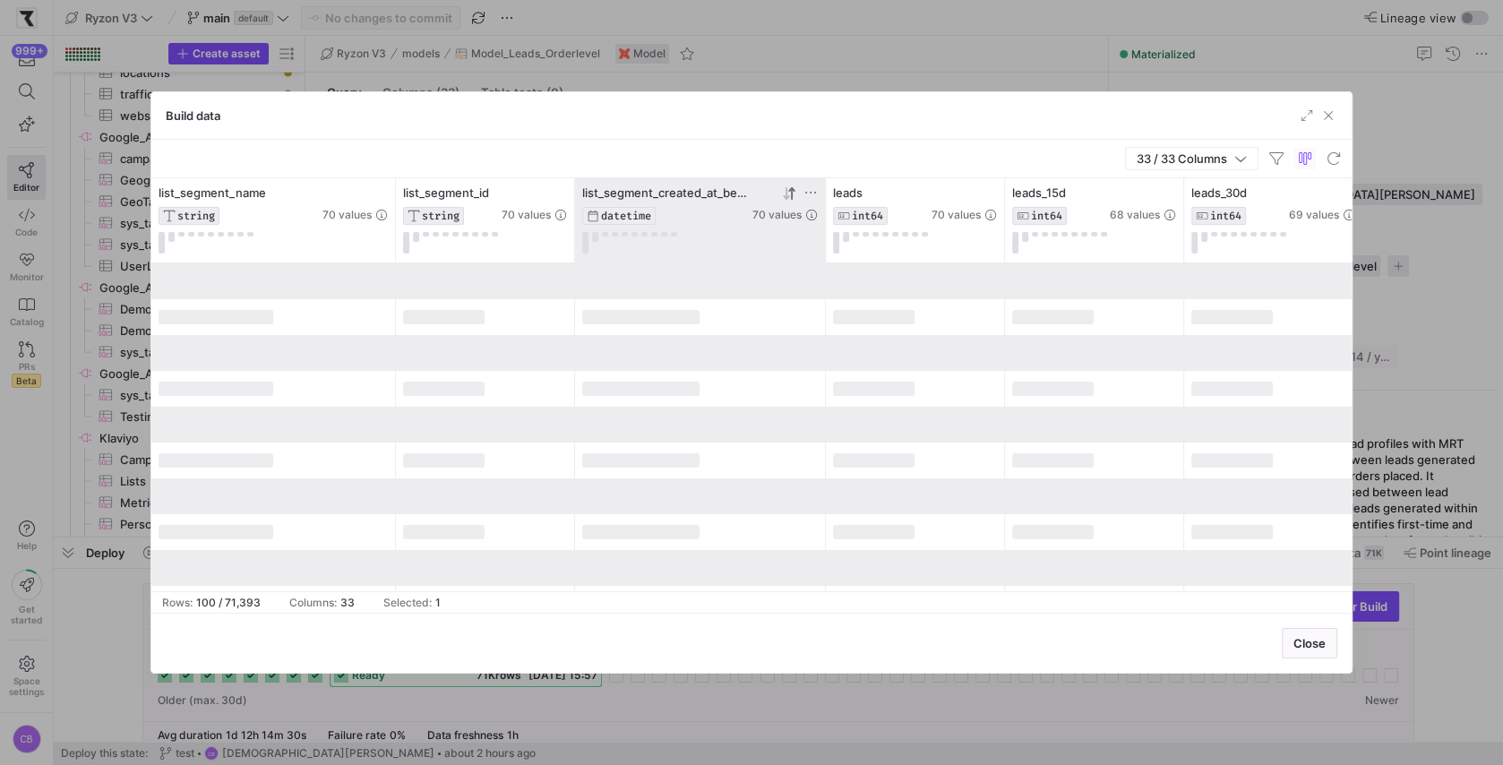
click at [782, 193] on icon at bounding box center [789, 193] width 14 height 14
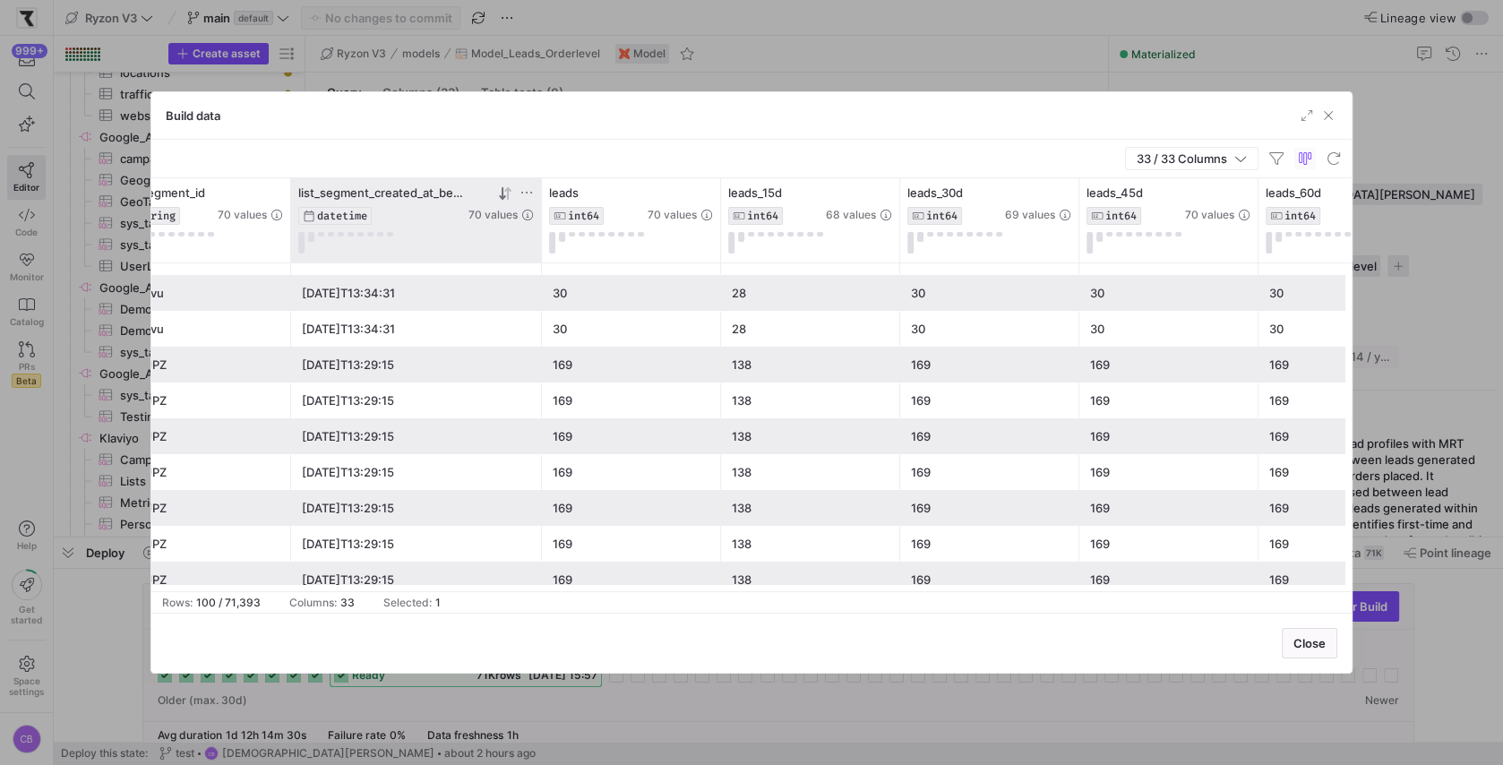
click at [942, 297] on div "30" at bounding box center [990, 293] width 158 height 35
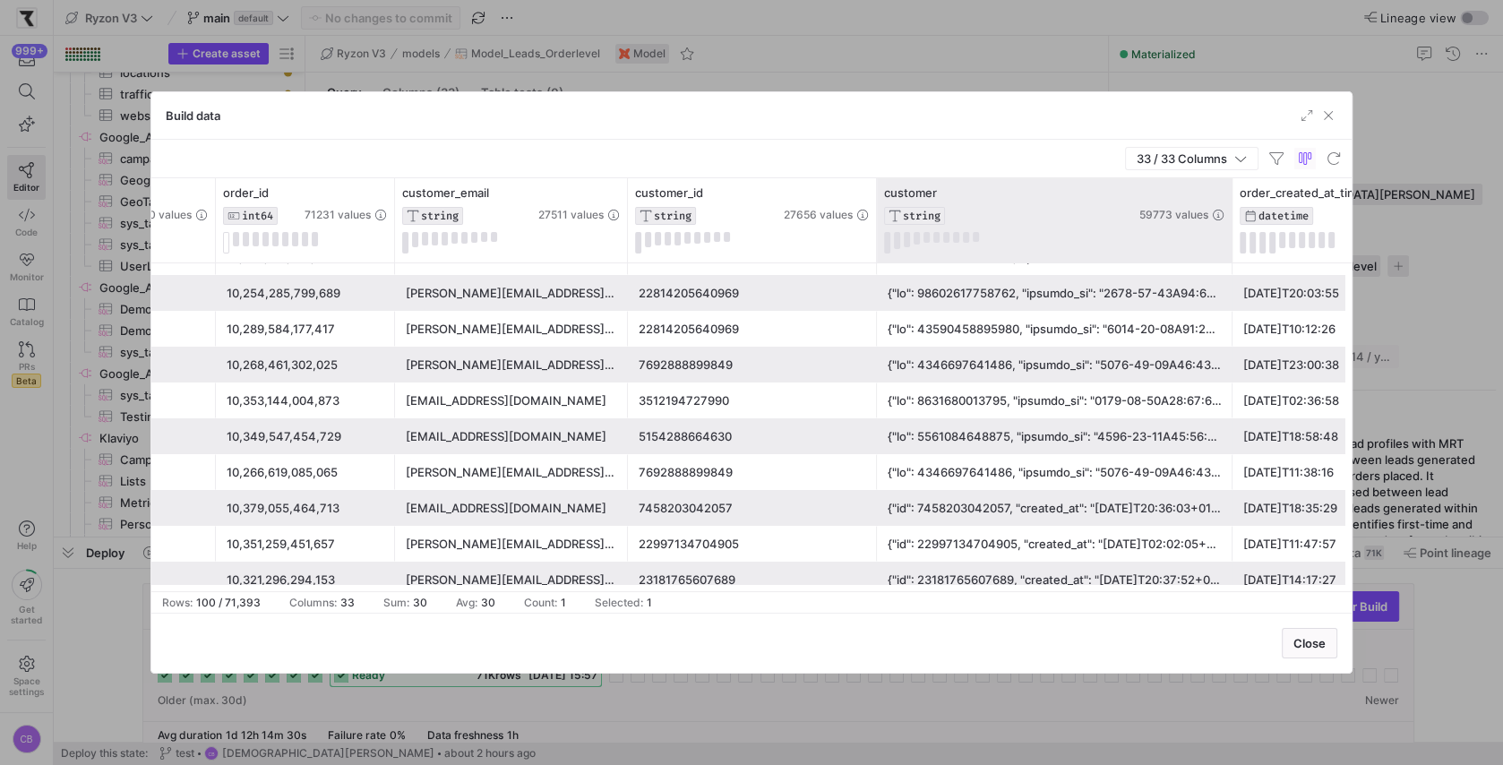
drag, startPoint x: 1052, startPoint y: 232, endPoint x: 1228, endPoint y: 241, distance: 176.7
click at [1228, 241] on div at bounding box center [1231, 220] width 7 height 84
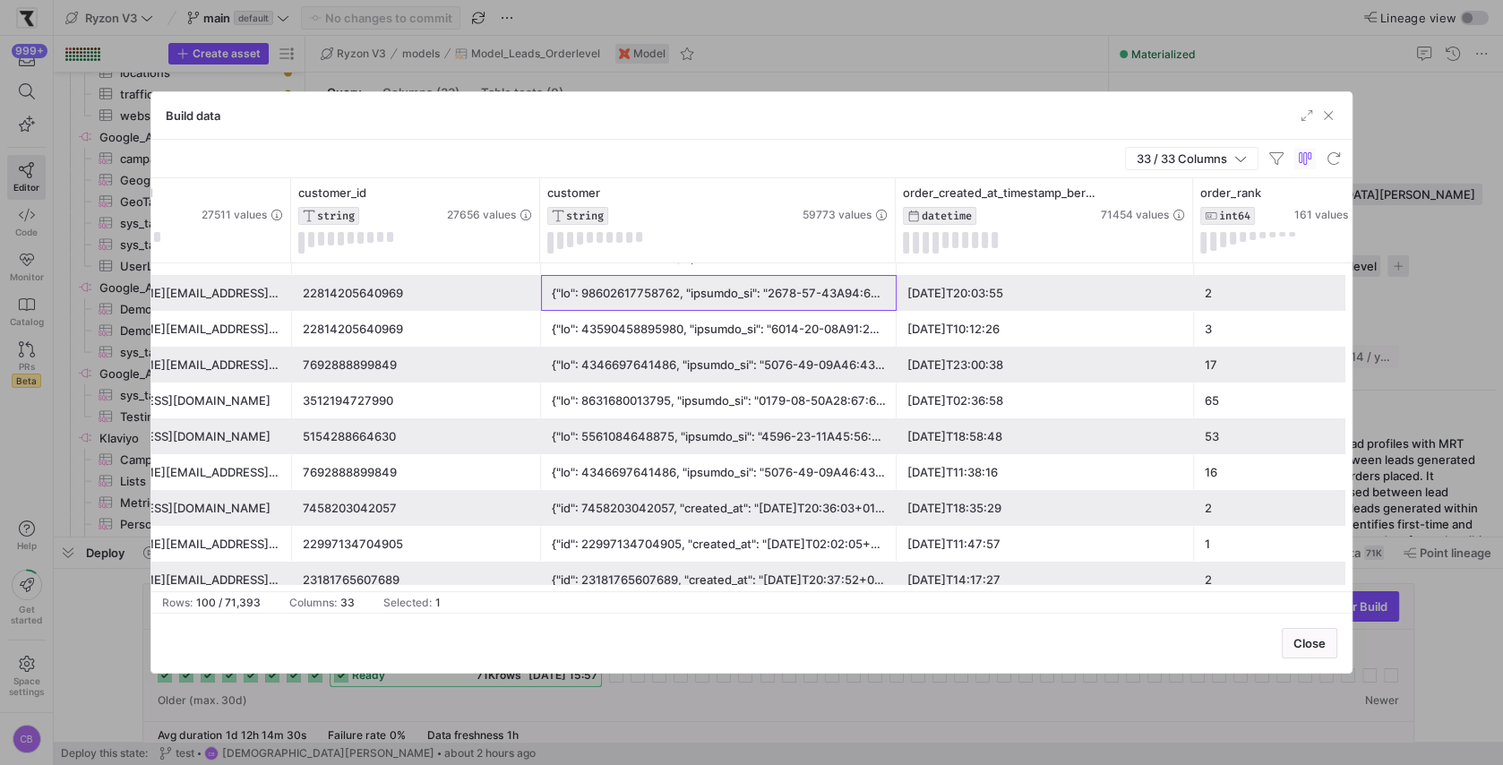
click at [777, 297] on div at bounding box center [719, 293] width 334 height 35
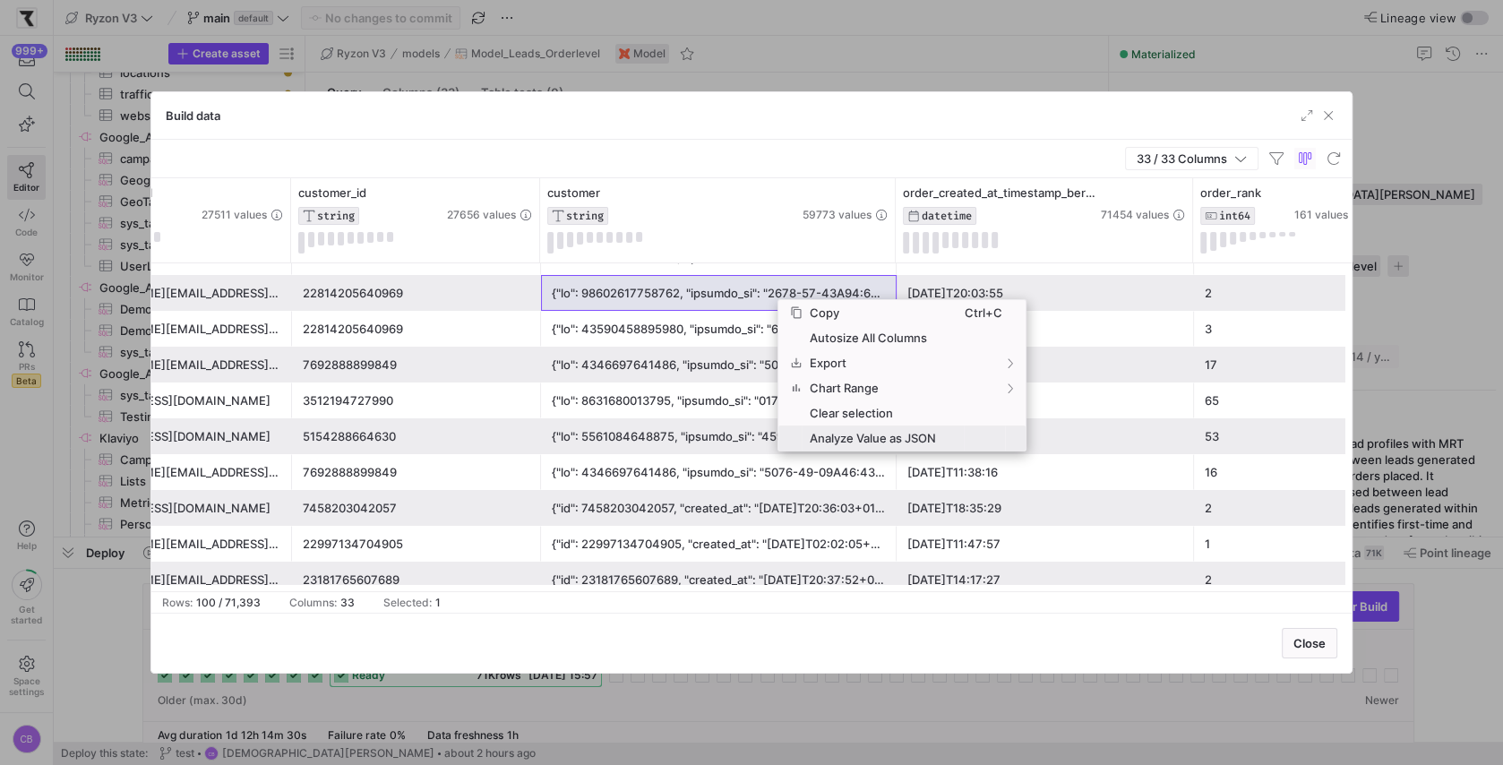
click at [847, 438] on span "Analyze Value as JSON" at bounding box center [883, 438] width 162 height 25
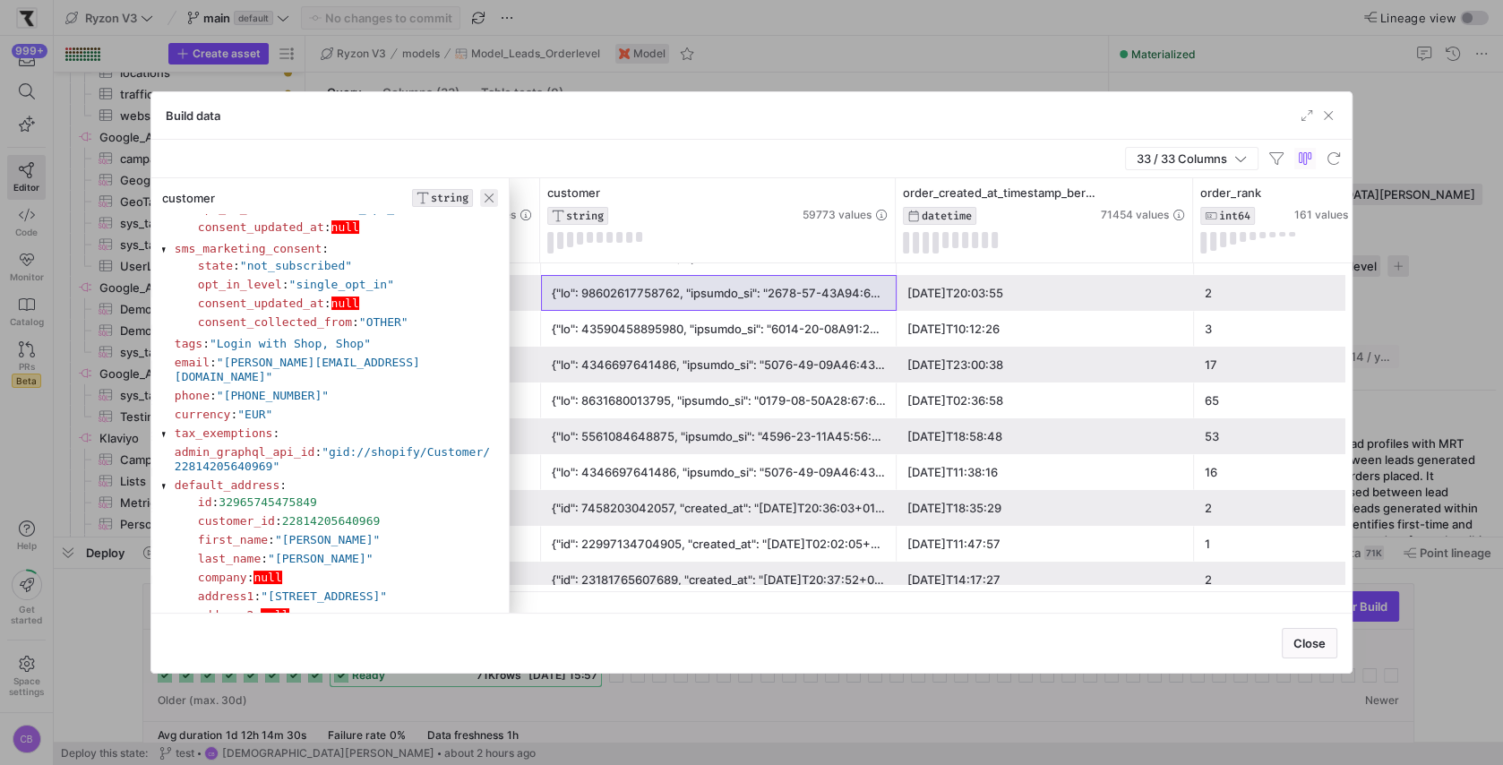
click at [485, 195] on span "button" at bounding box center [489, 198] width 18 height 18
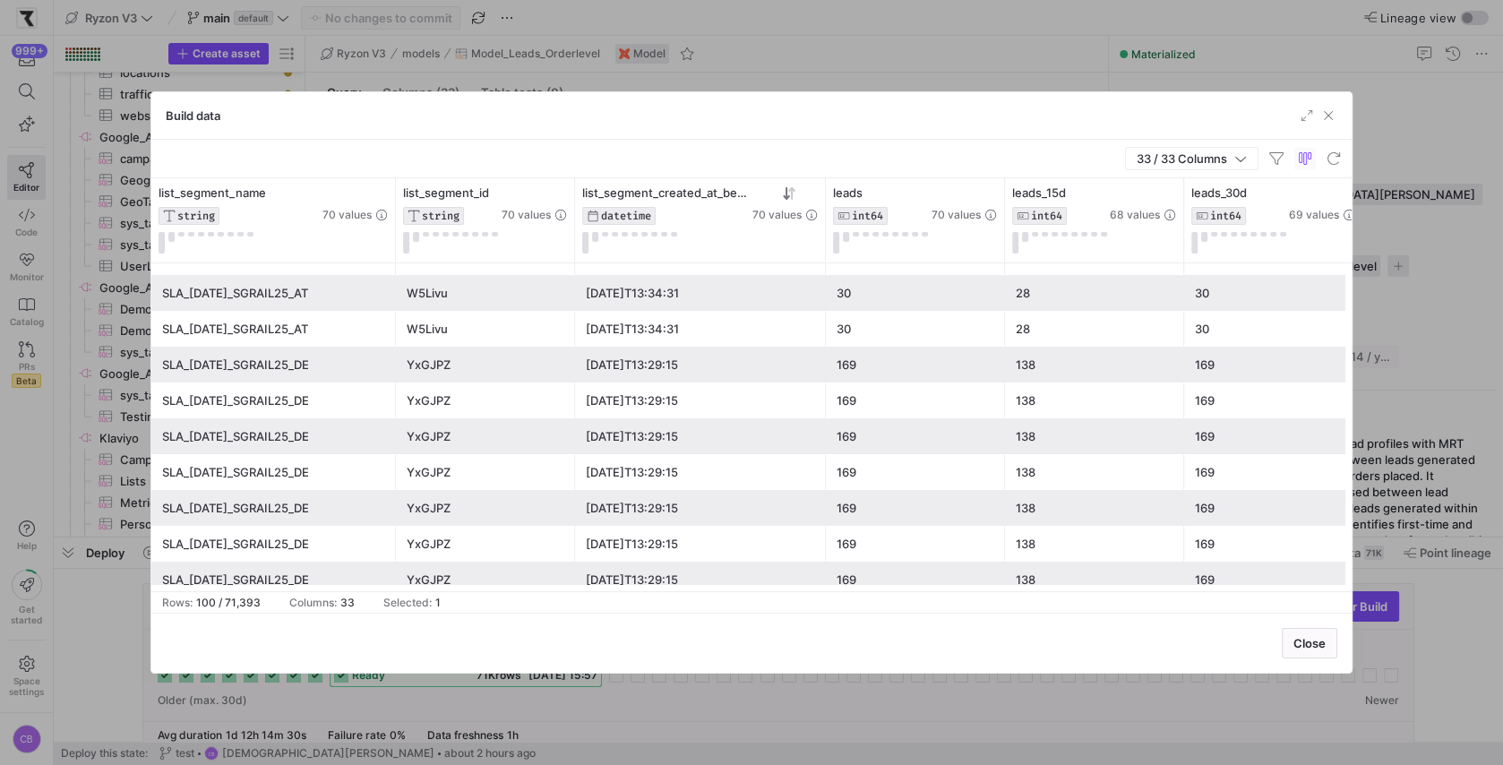
click at [503, 363] on div "YxGJPZ" at bounding box center [486, 365] width 158 height 35
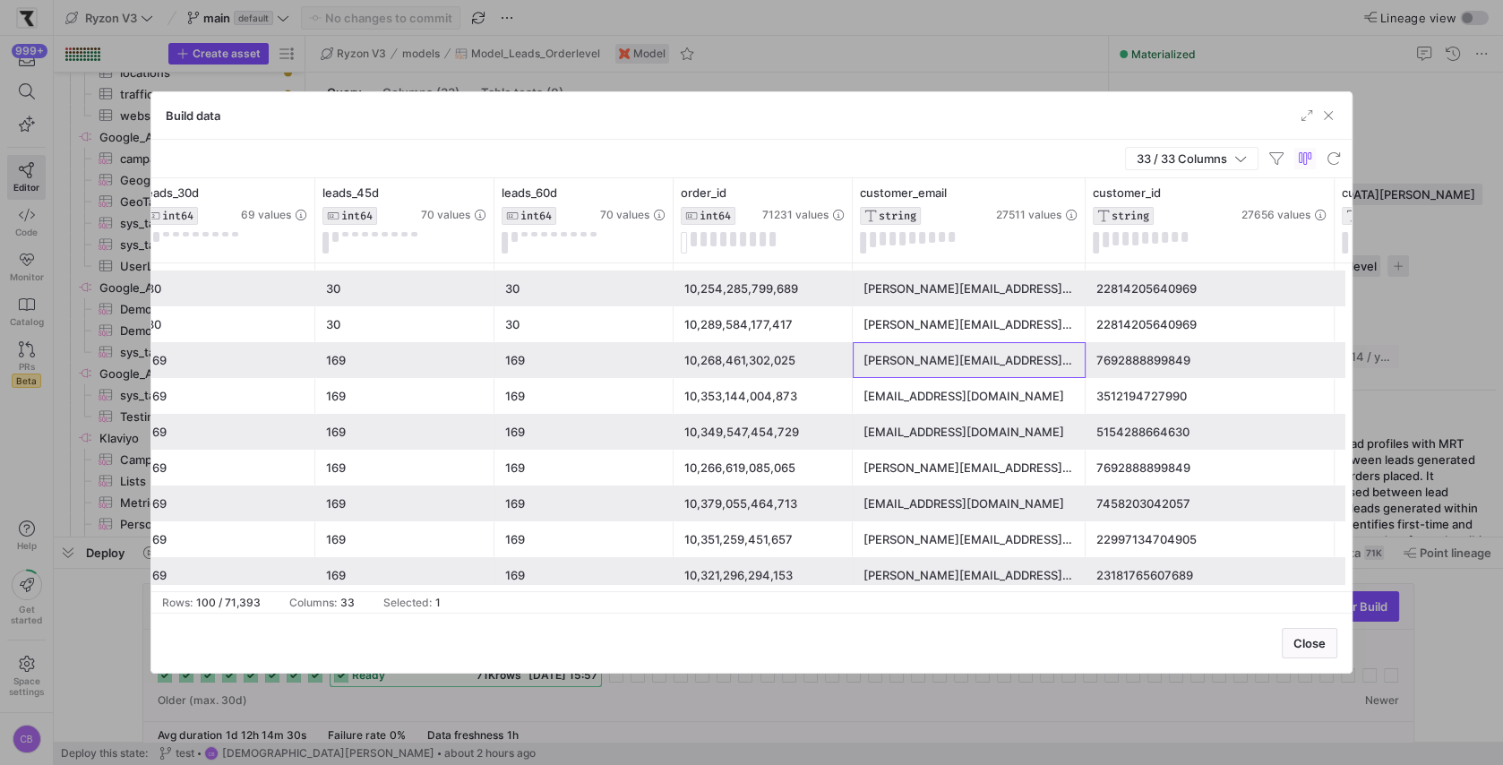
click at [910, 355] on div "[PERSON_NAME][EMAIL_ADDRESS][DOMAIN_NAME]" at bounding box center [969, 360] width 211 height 35
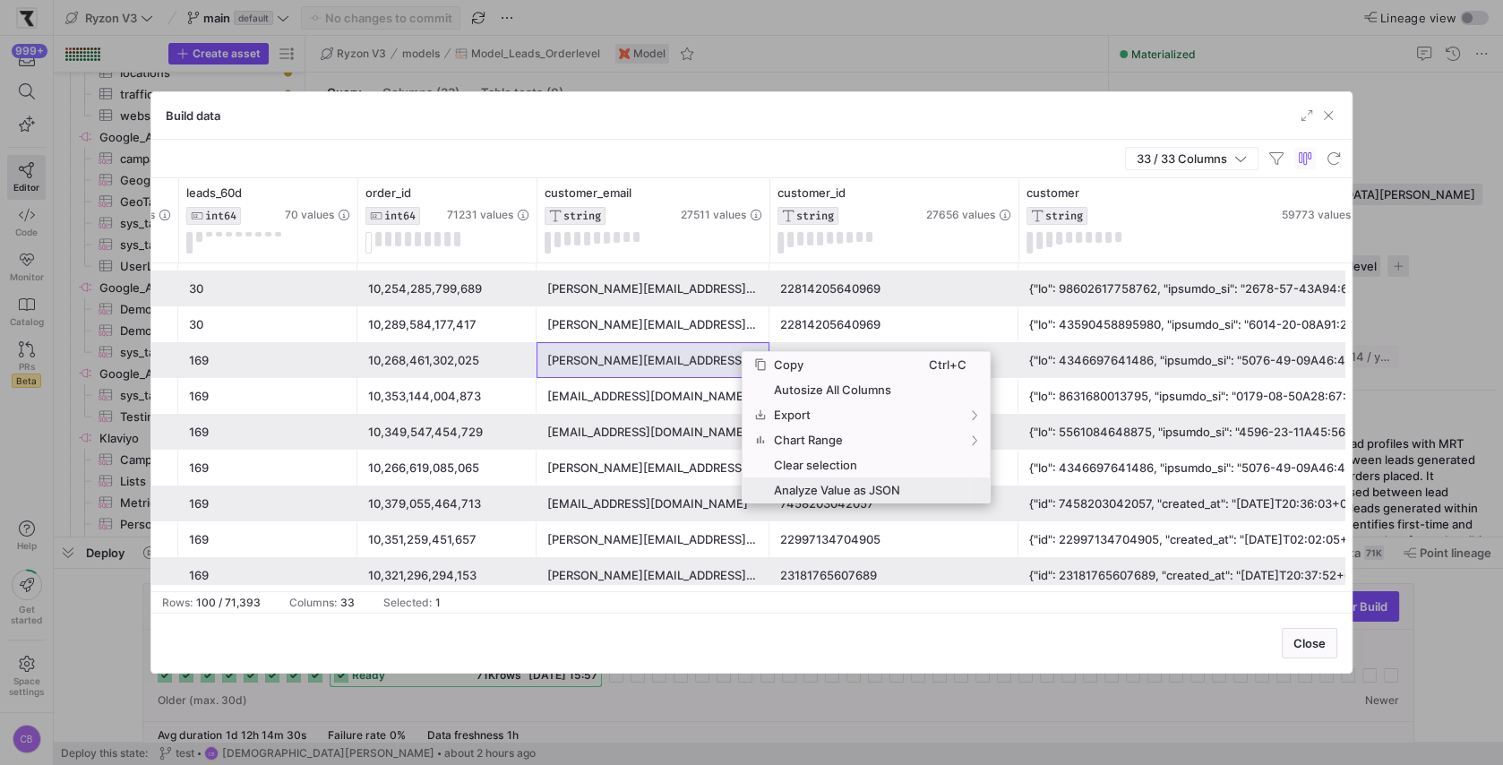
click at [794, 482] on span "Analyze Value as JSON" at bounding box center [847, 490] width 162 height 25
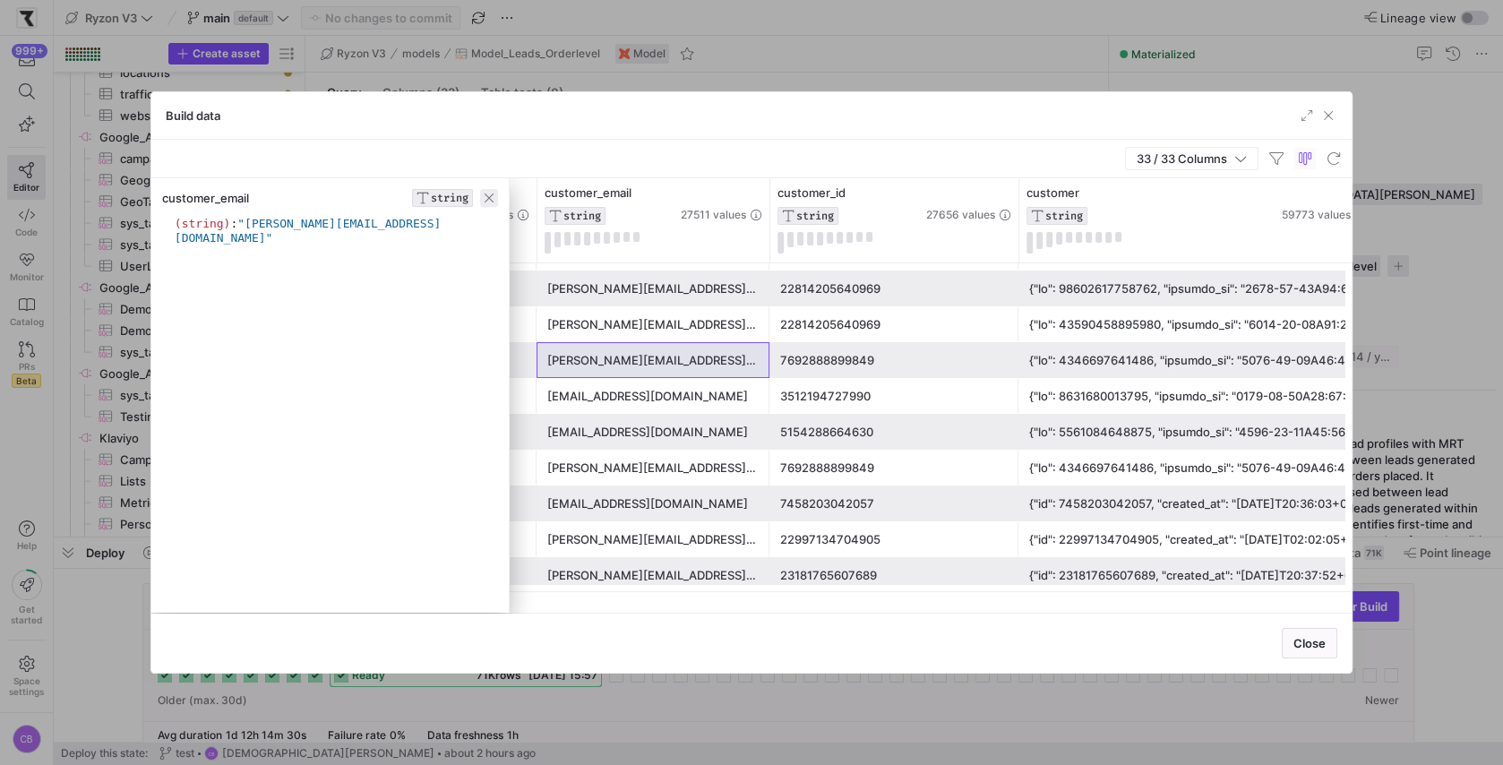
click at [480, 192] on span "button" at bounding box center [489, 198] width 18 height 18
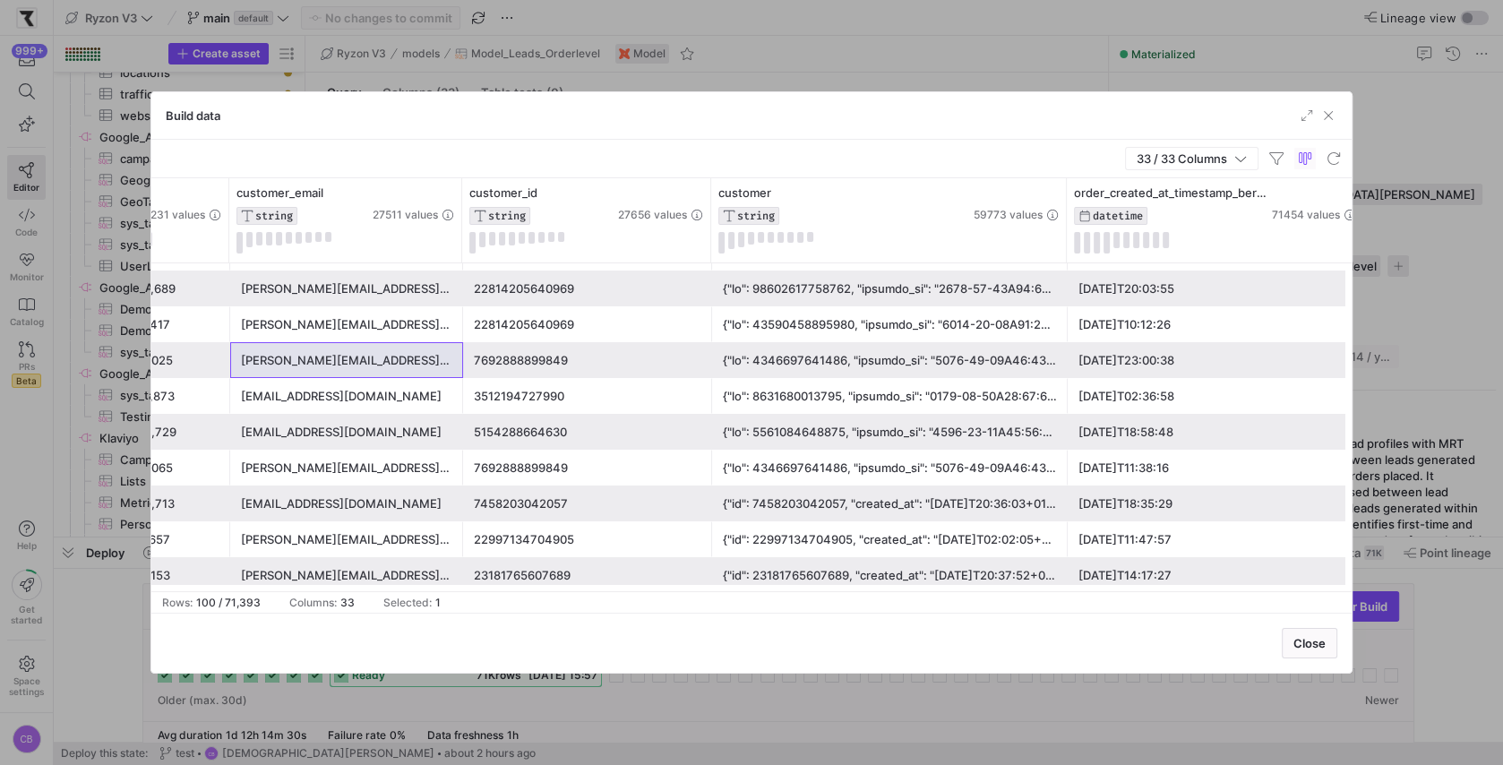
click at [894, 360] on div at bounding box center [890, 360] width 334 height 35
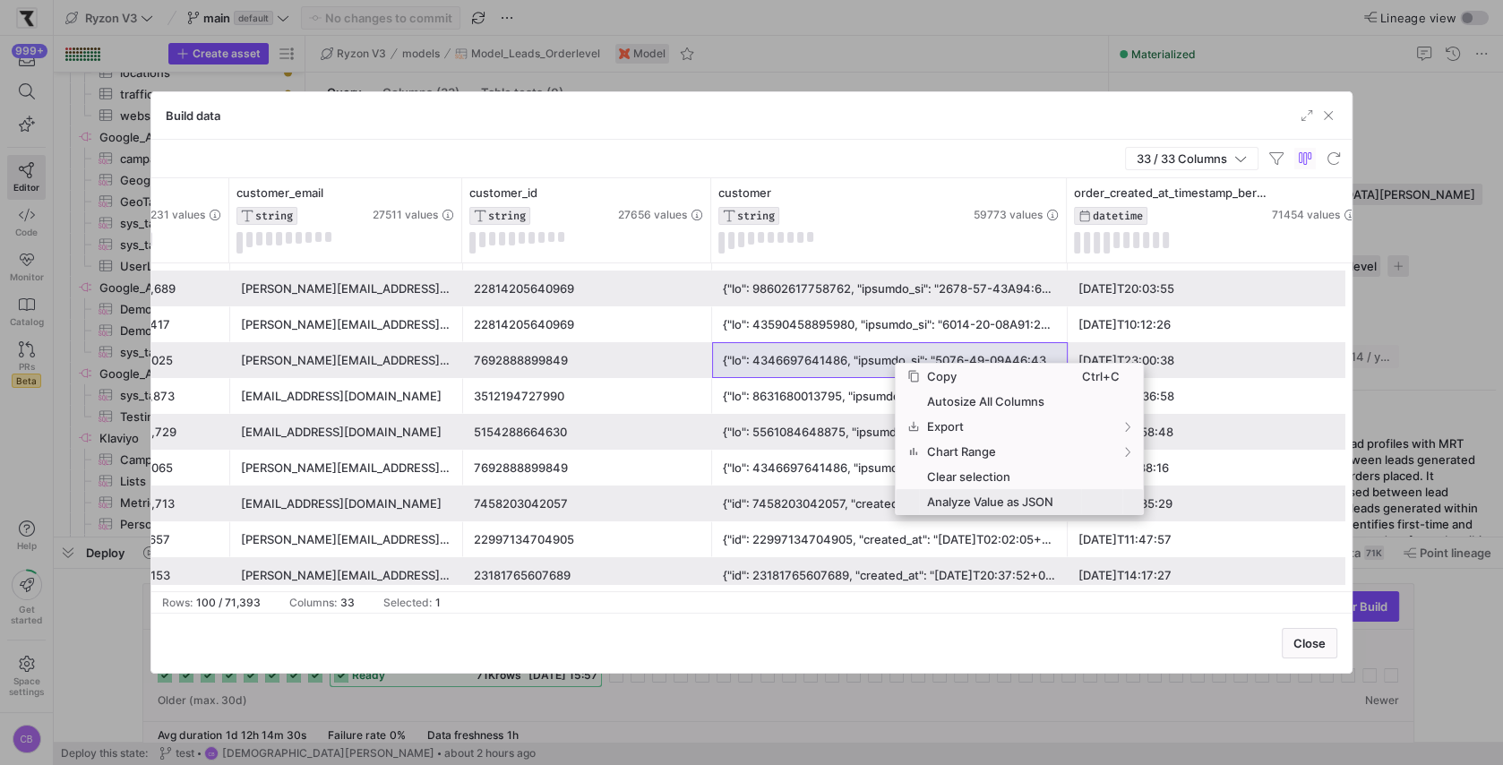
click at [941, 503] on span "Analyze Value as JSON" at bounding box center [1000, 501] width 162 height 25
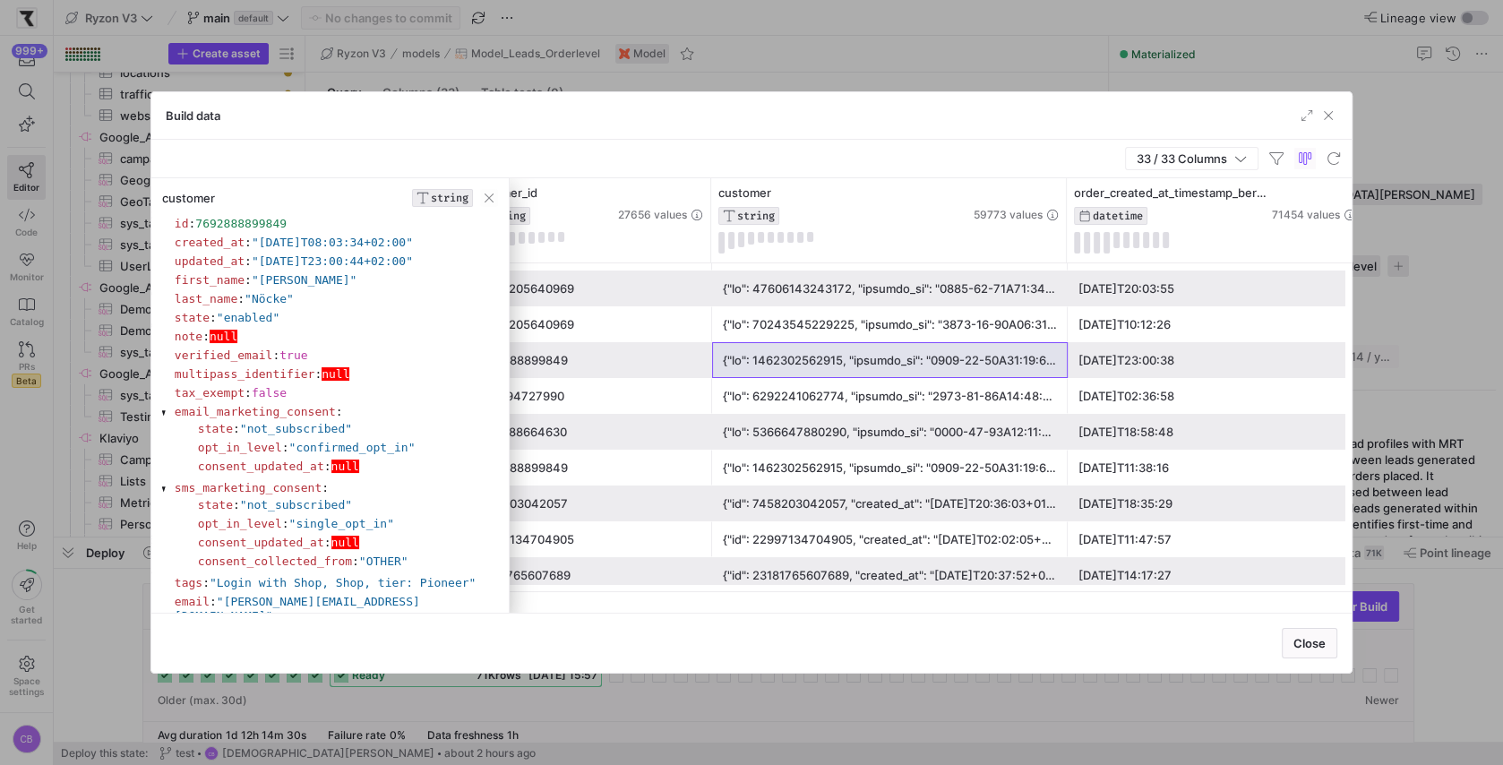
click at [479, 191] on div "customer STRING" at bounding box center [329, 198] width 357 height 18
click at [489, 199] on span "button" at bounding box center [489, 198] width 18 height 18
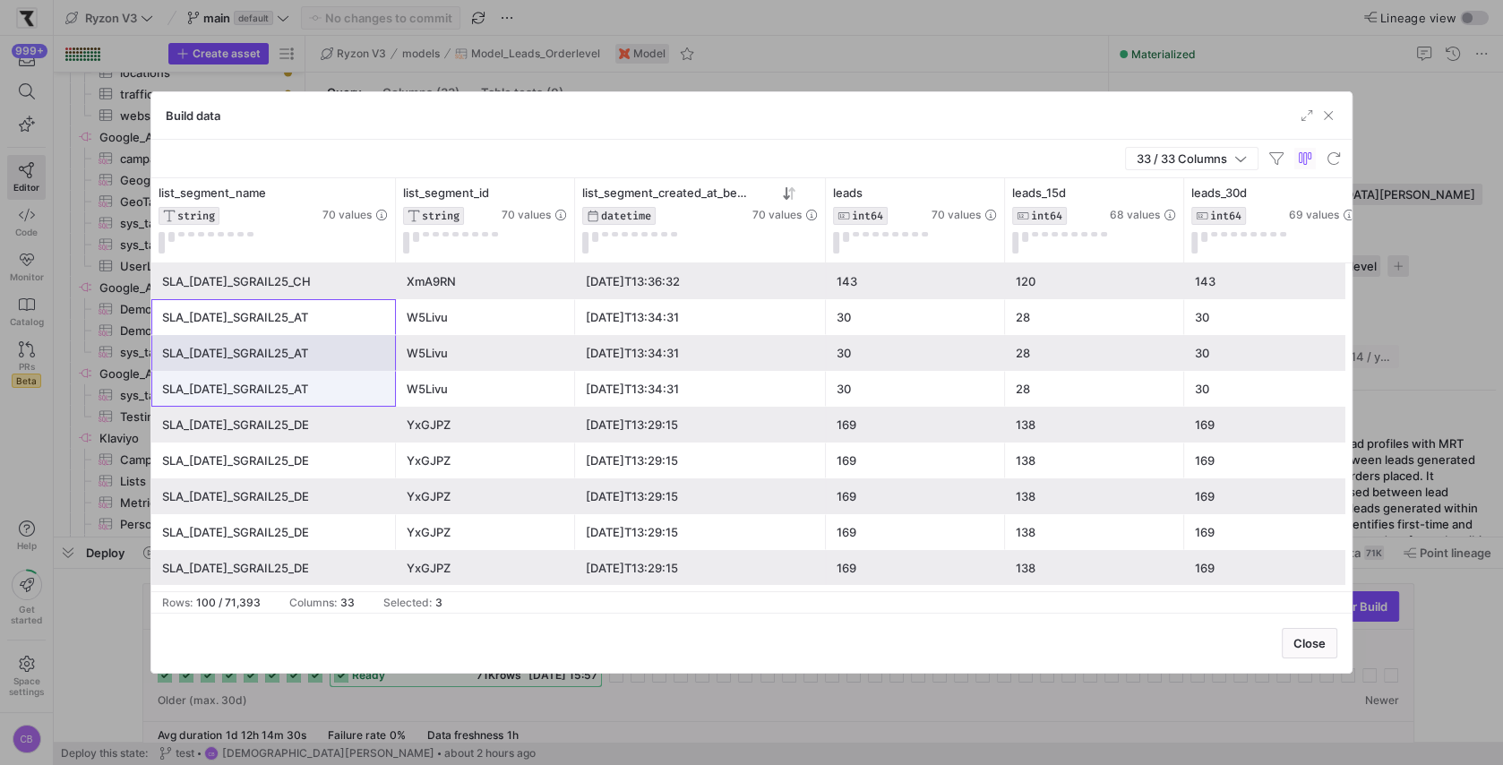
drag, startPoint x: 297, startPoint y: 316, endPoint x: 301, endPoint y: 381, distance: 64.6
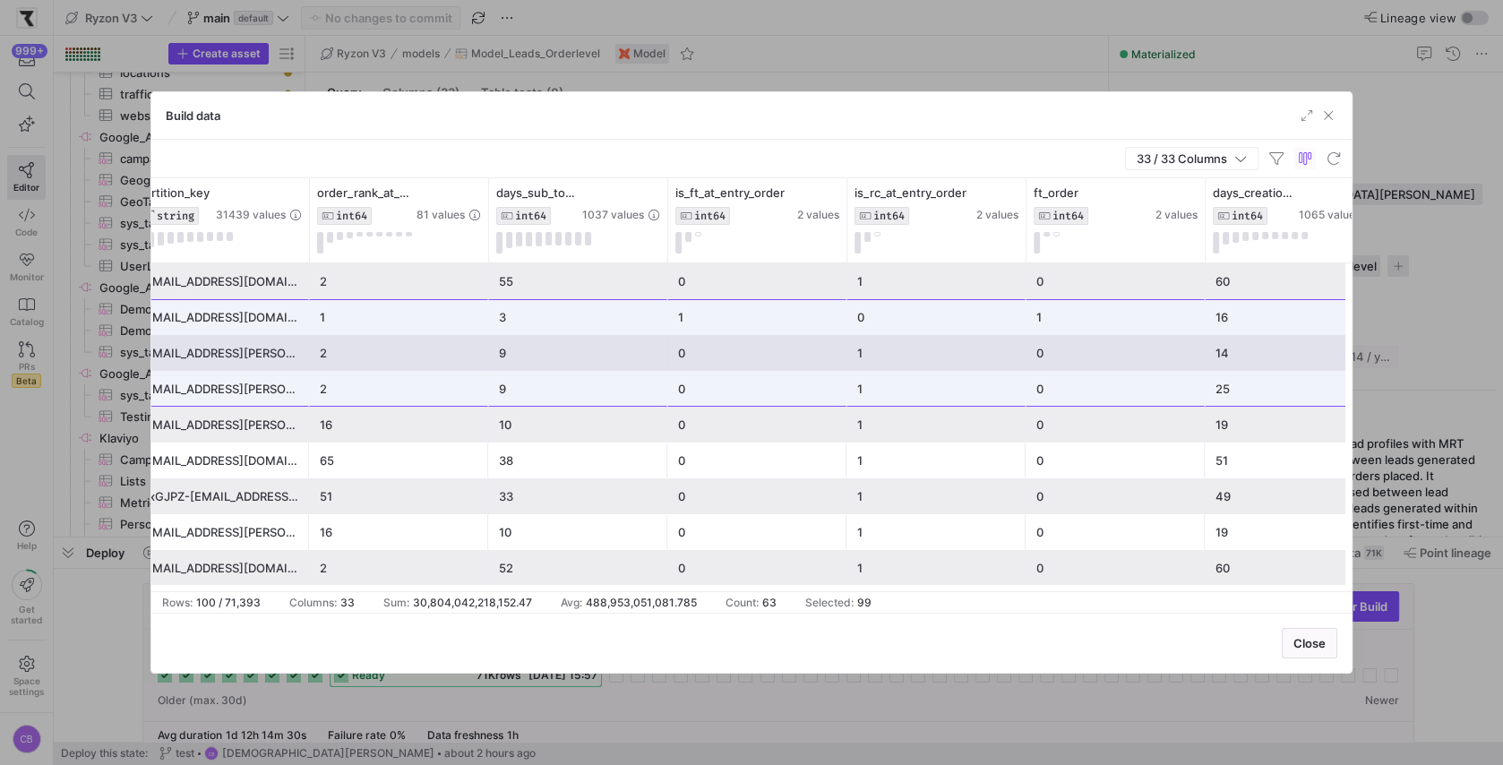
scroll to position [0, 5219]
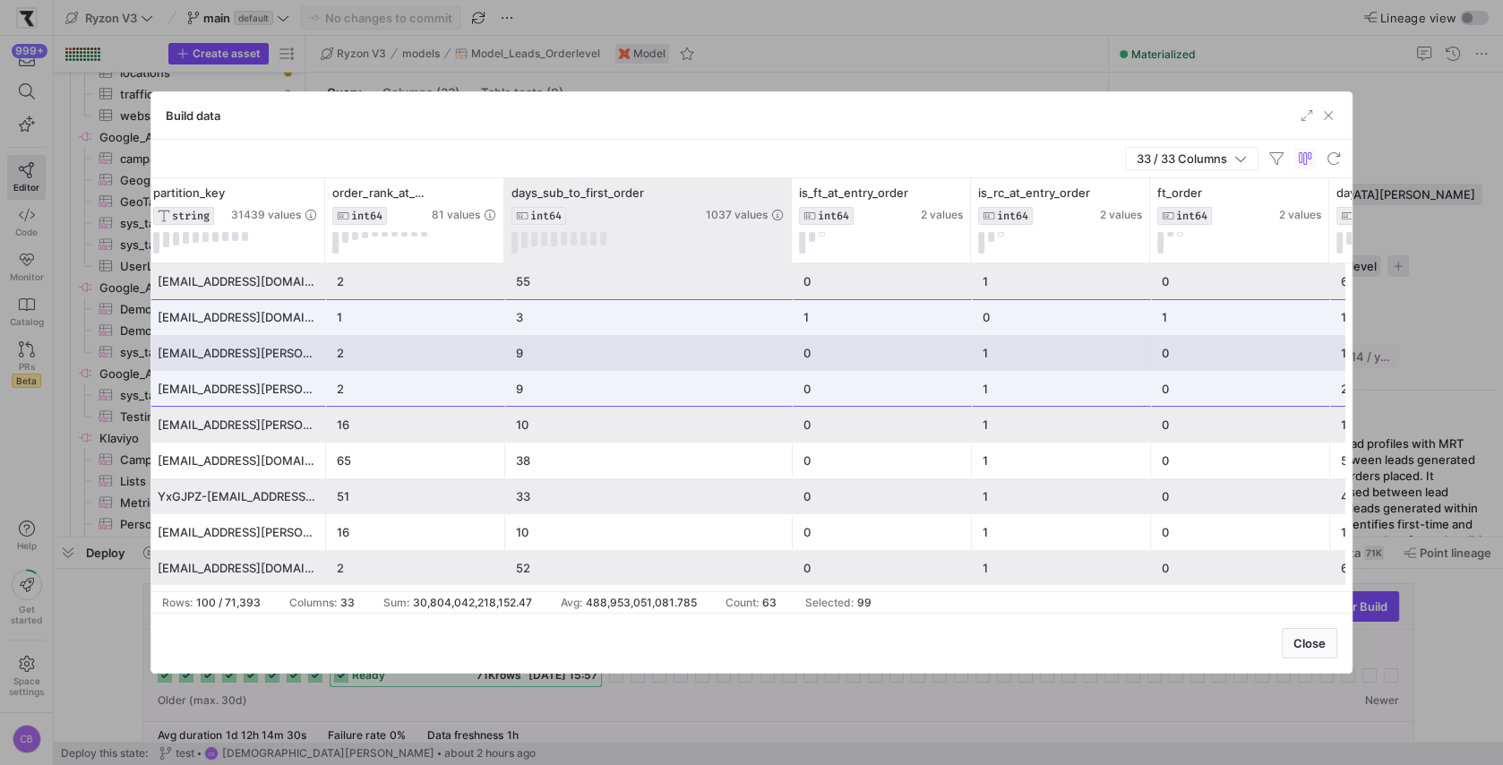
drag, startPoint x: 681, startPoint y: 210, endPoint x: 789, endPoint y: 208, distance: 108.4
click at [789, 208] on div at bounding box center [790, 220] width 7 height 84
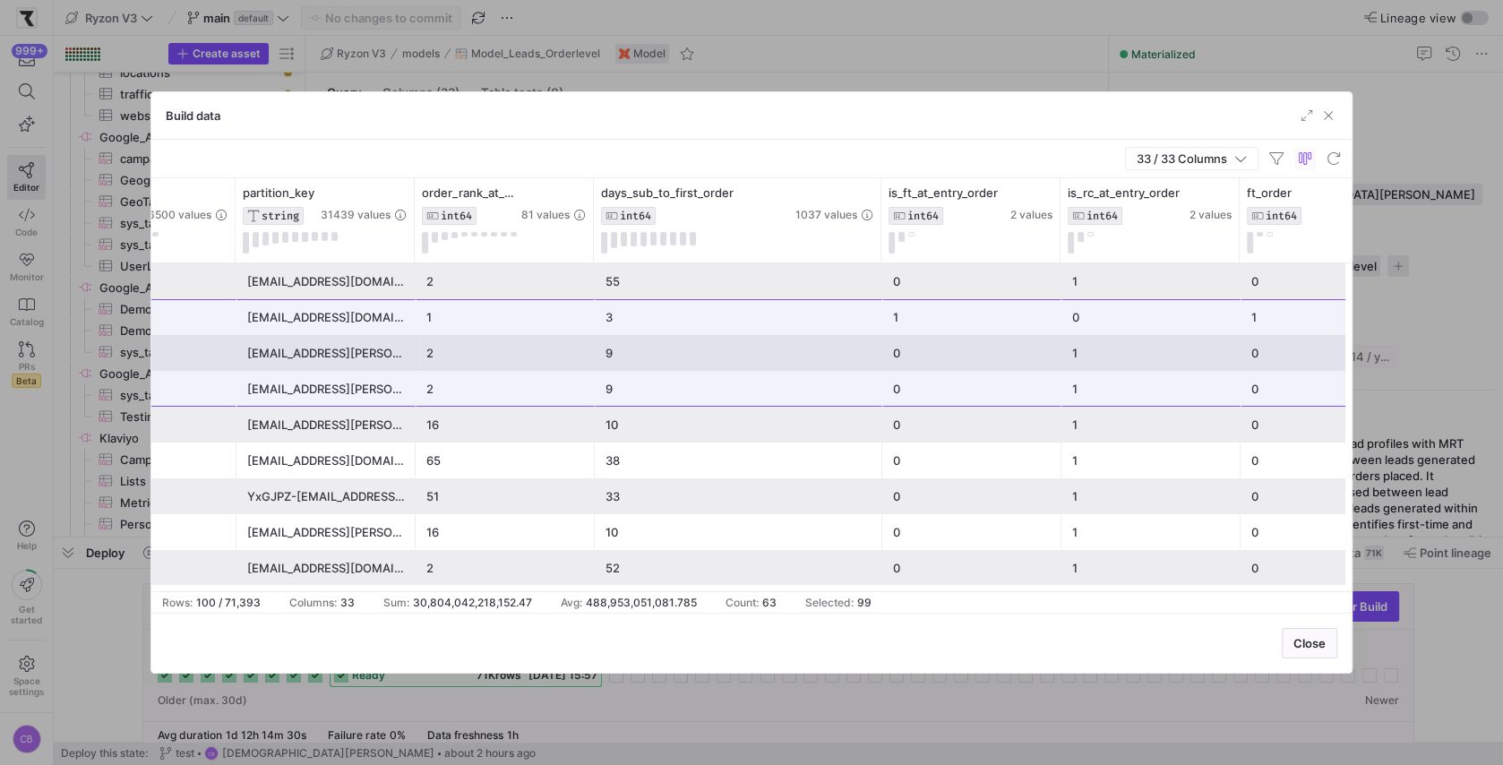
scroll to position [0, 5111]
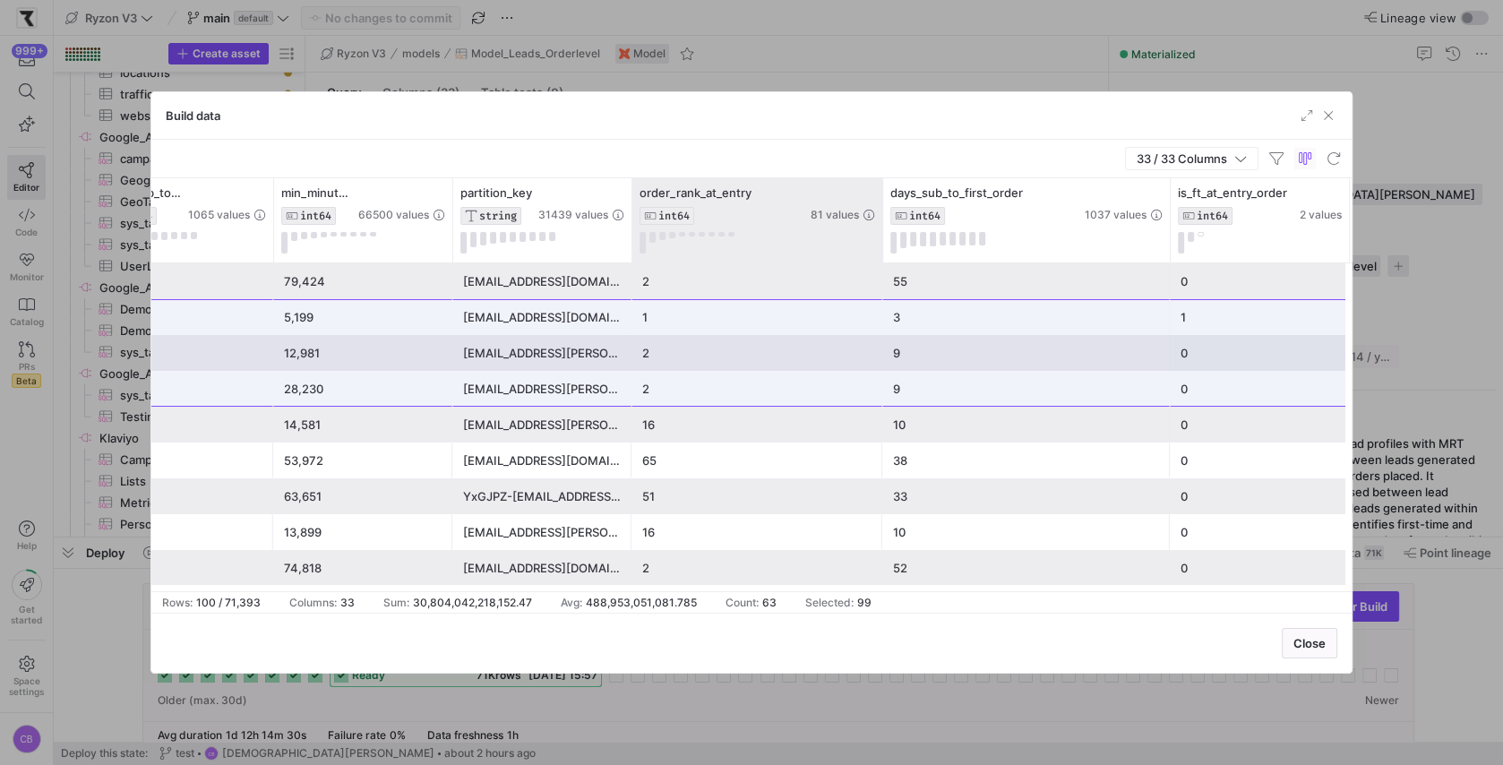
drag, startPoint x: 806, startPoint y: 210, endPoint x: 878, endPoint y: 210, distance: 71.7
click at [879, 210] on div at bounding box center [882, 220] width 7 height 84
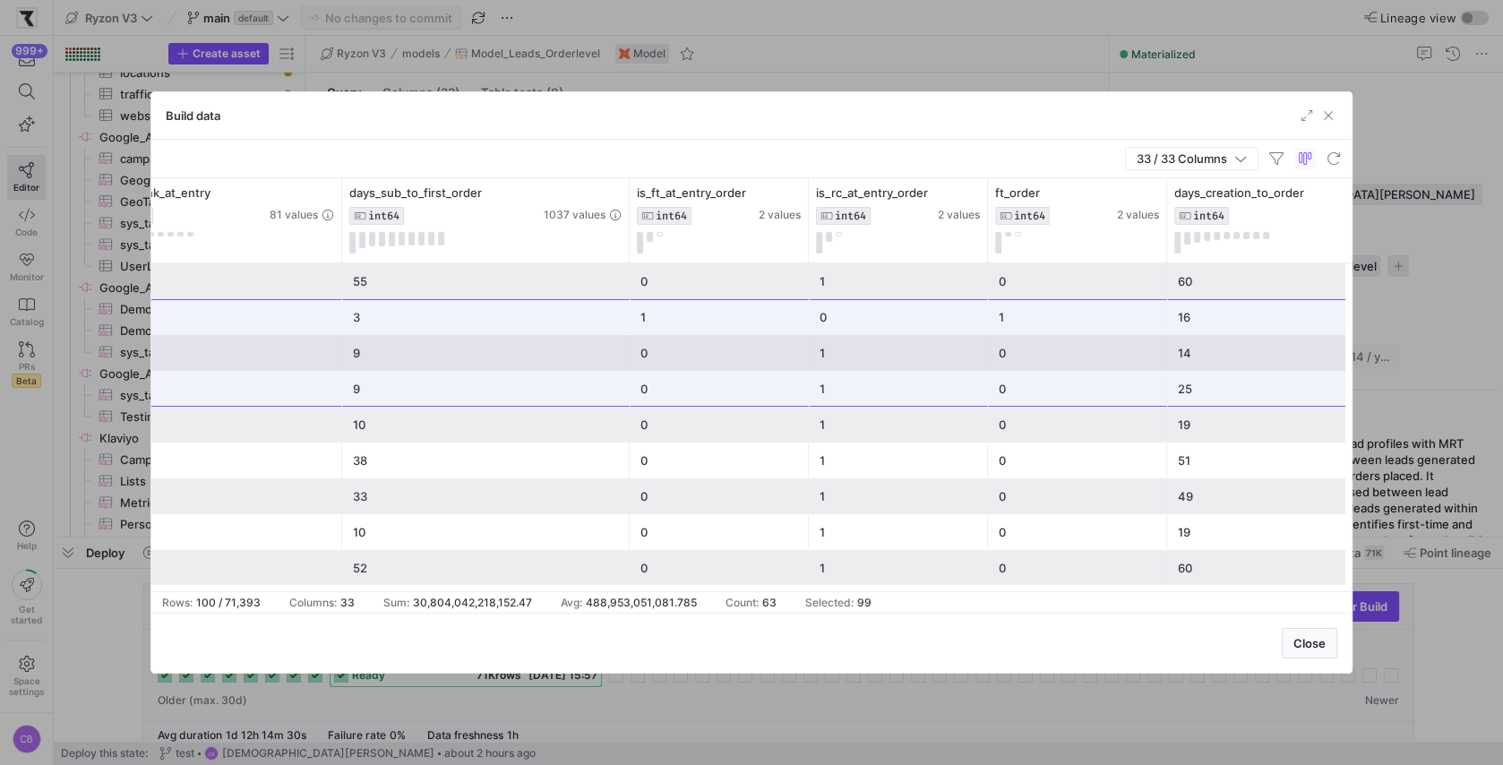
drag, startPoint x: 1344, startPoint y: 228, endPoint x: 1435, endPoint y: 232, distance: 91.5
click at [1435, 232] on div "Build data 33 / 33 Columns Drag here to set row groups Drag here to set column …" at bounding box center [751, 382] width 1503 height 765
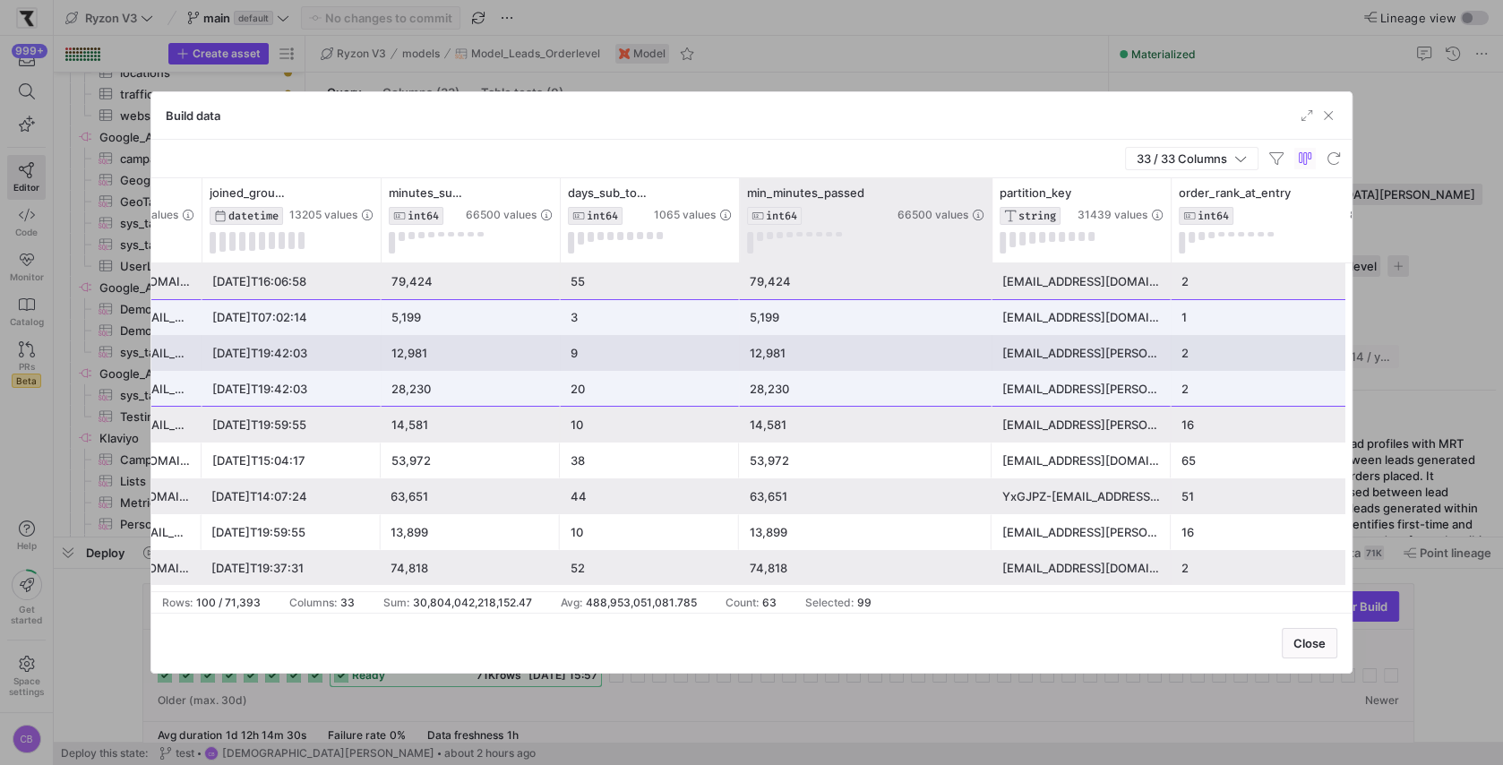
drag, startPoint x: 915, startPoint y: 209, endPoint x: 988, endPoint y: 209, distance: 73.5
click at [988, 209] on div at bounding box center [991, 220] width 7 height 84
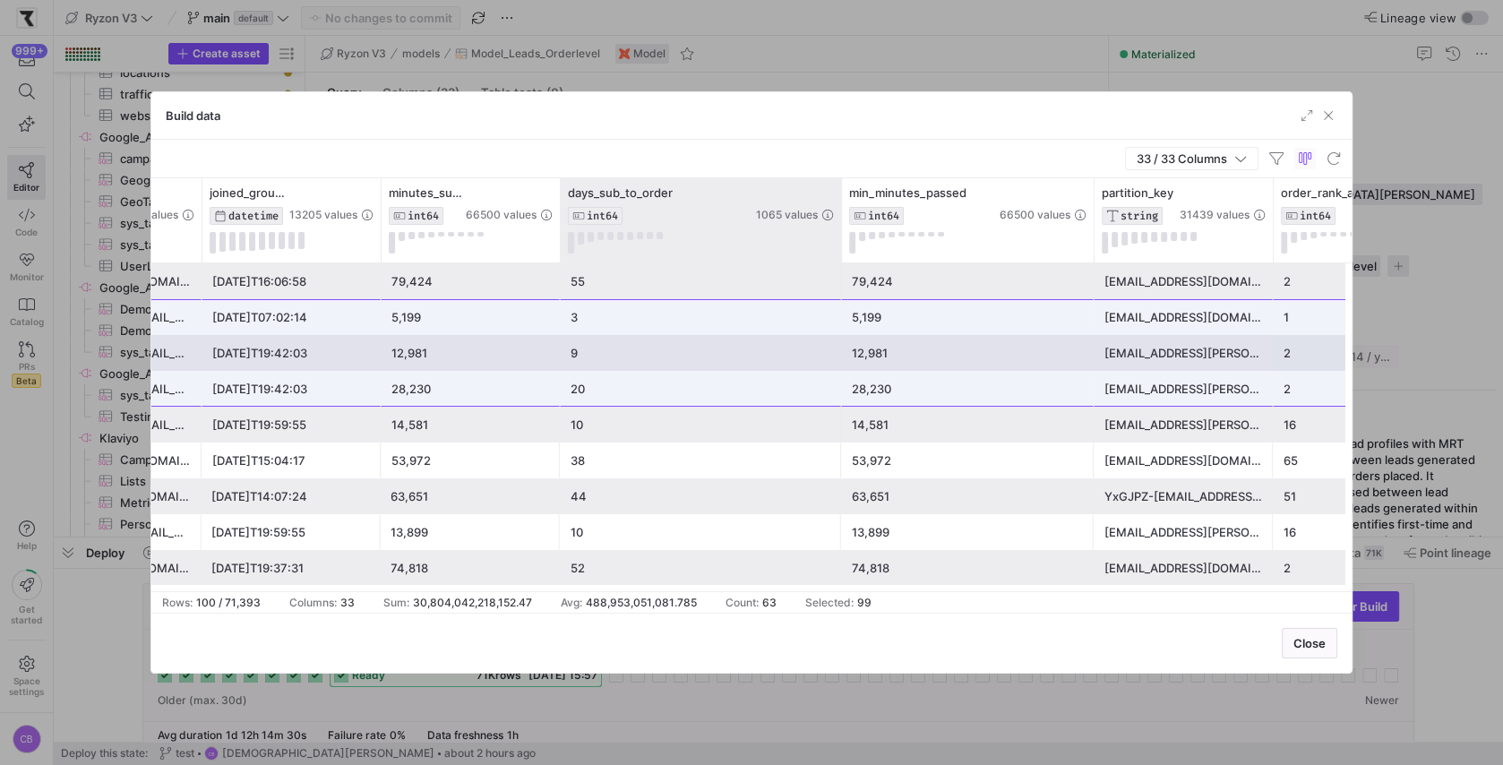
drag, startPoint x: 736, startPoint y: 227, endPoint x: 838, endPoint y: 227, distance: 102.1
click at [838, 227] on div at bounding box center [841, 220] width 7 height 84
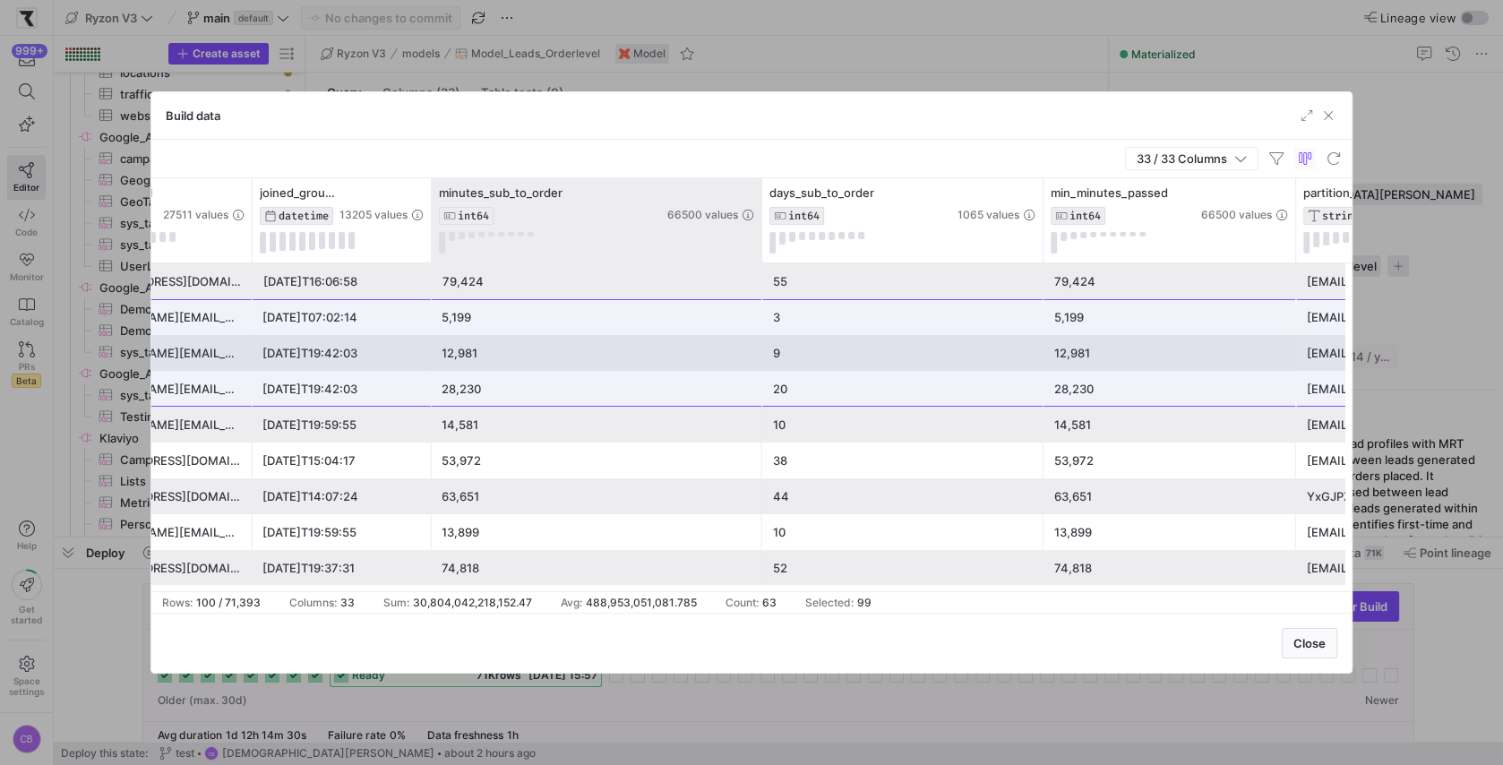
drag, startPoint x: 607, startPoint y: 232, endPoint x: 758, endPoint y: 232, distance: 151.4
click at [758, 232] on div at bounding box center [761, 220] width 7 height 84
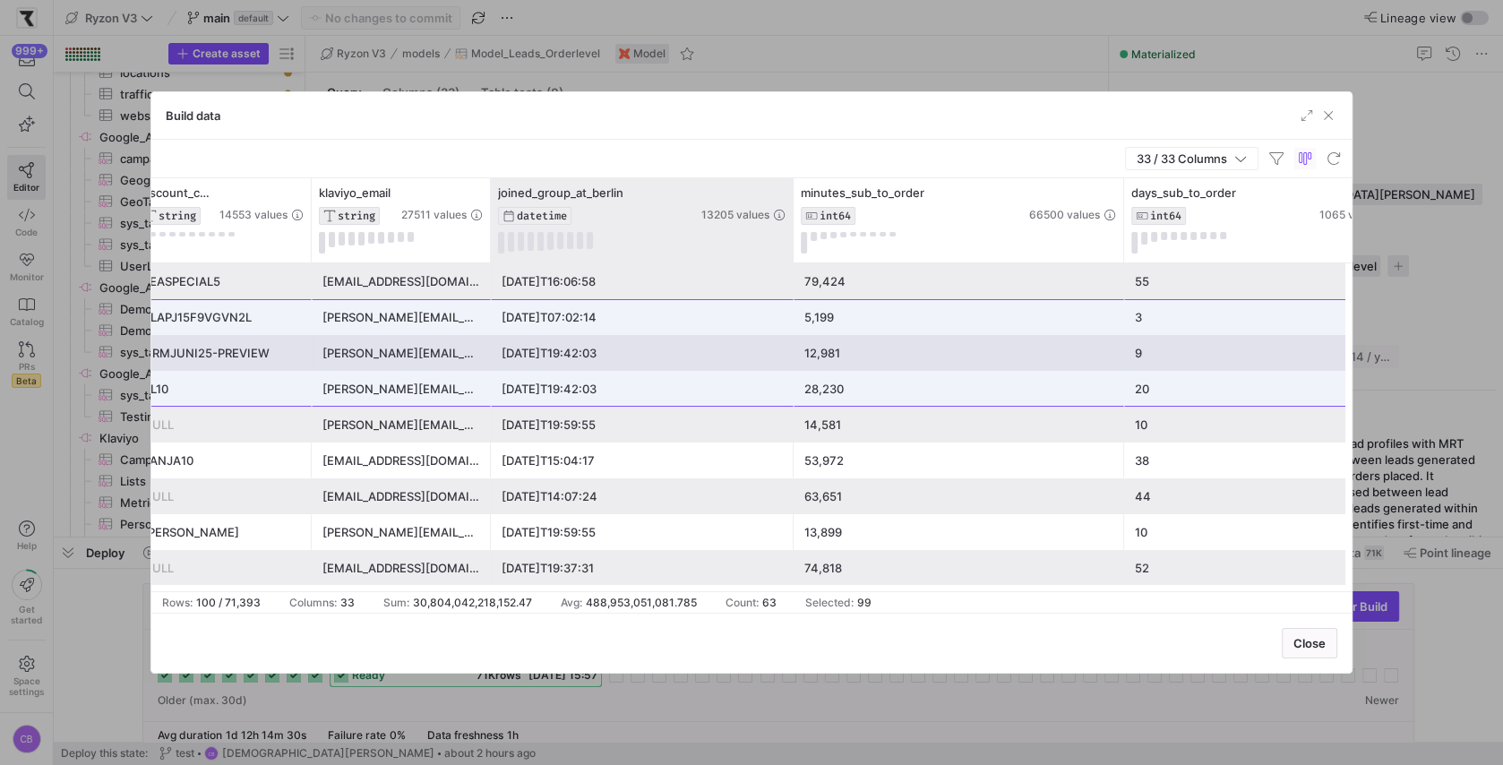
drag, startPoint x: 665, startPoint y: 209, endPoint x: 788, endPoint y: 209, distance: 123.6
click at [789, 209] on div at bounding box center [792, 220] width 7 height 84
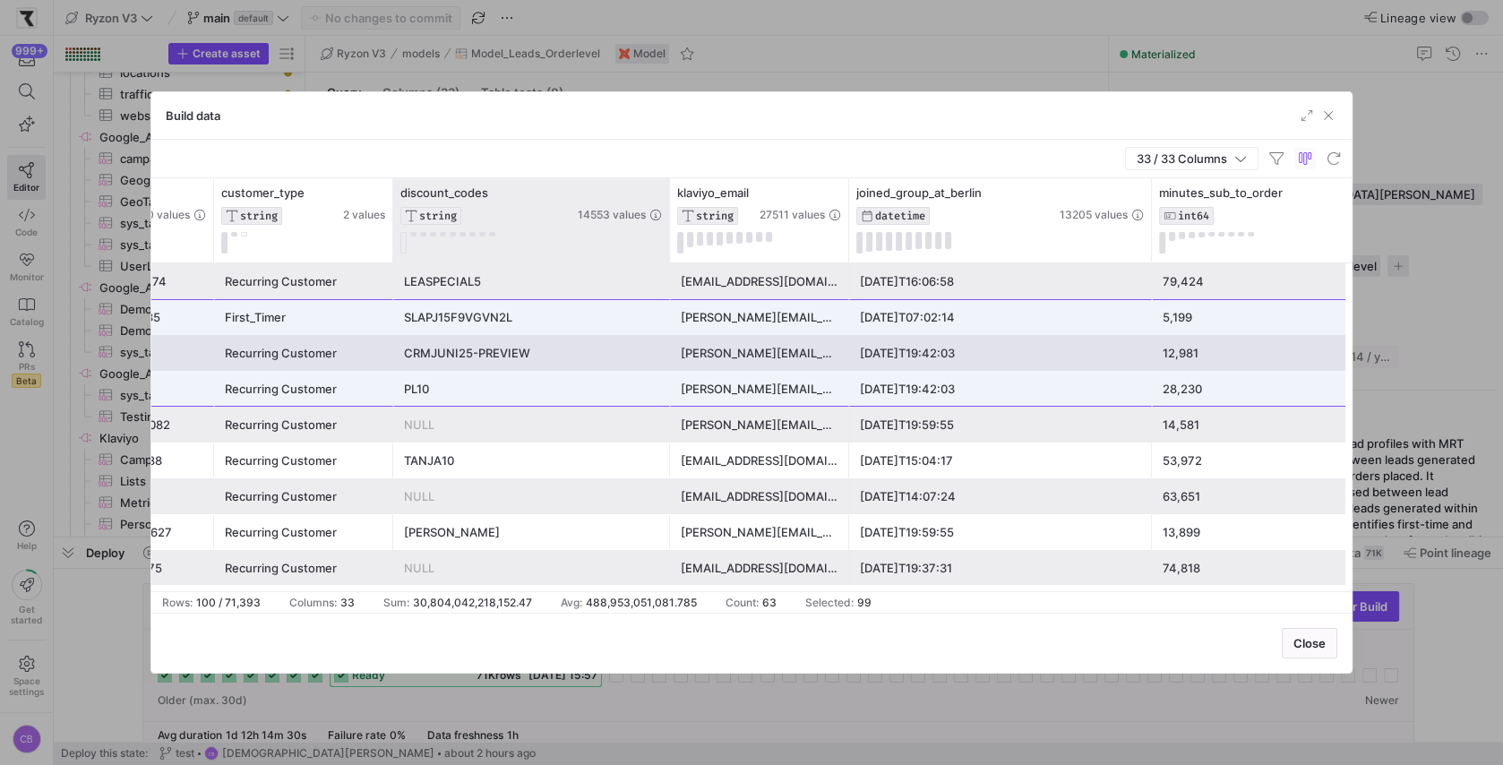
drag, startPoint x: 570, startPoint y: 240, endPoint x: 667, endPoint y: 240, distance: 97.7
click at [667, 240] on div at bounding box center [669, 220] width 7 height 84
